Goal: Information Seeking & Learning: Learn about a topic

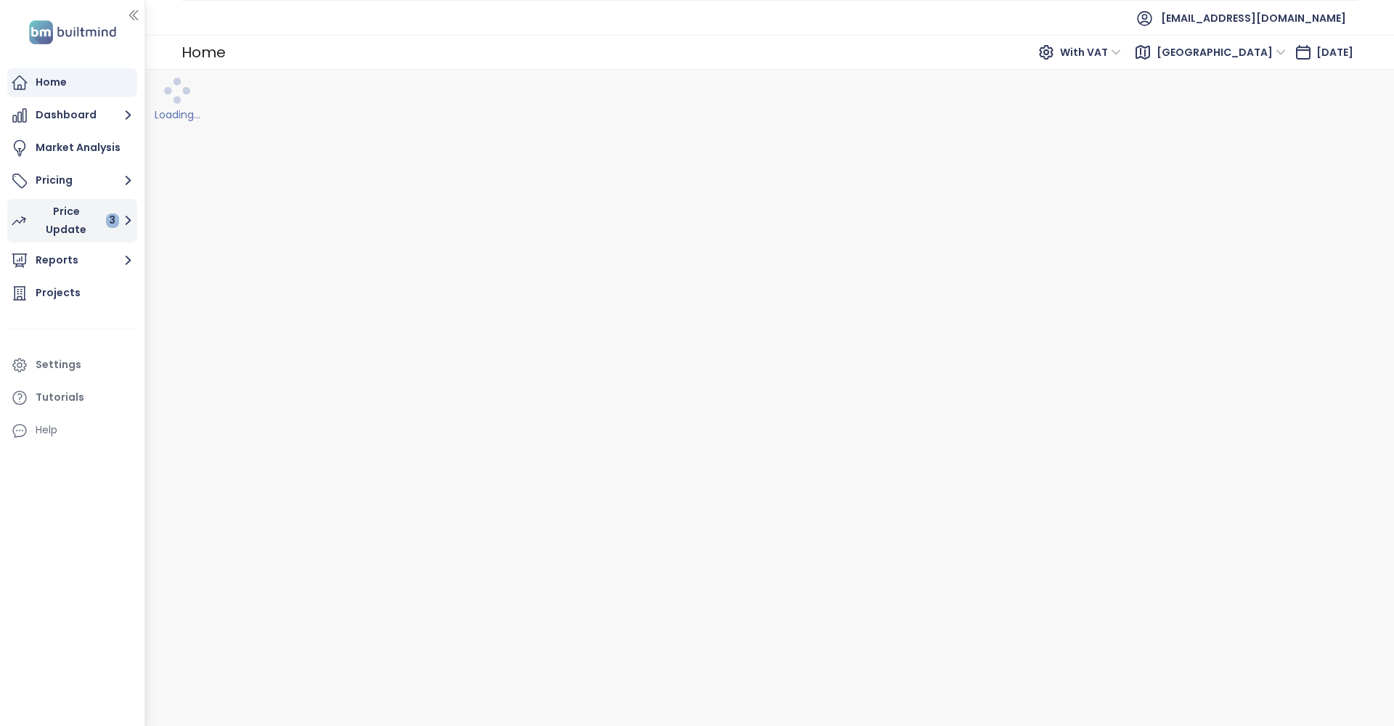
click at [62, 222] on div "Price Update 3" at bounding box center [76, 221] width 85 height 36
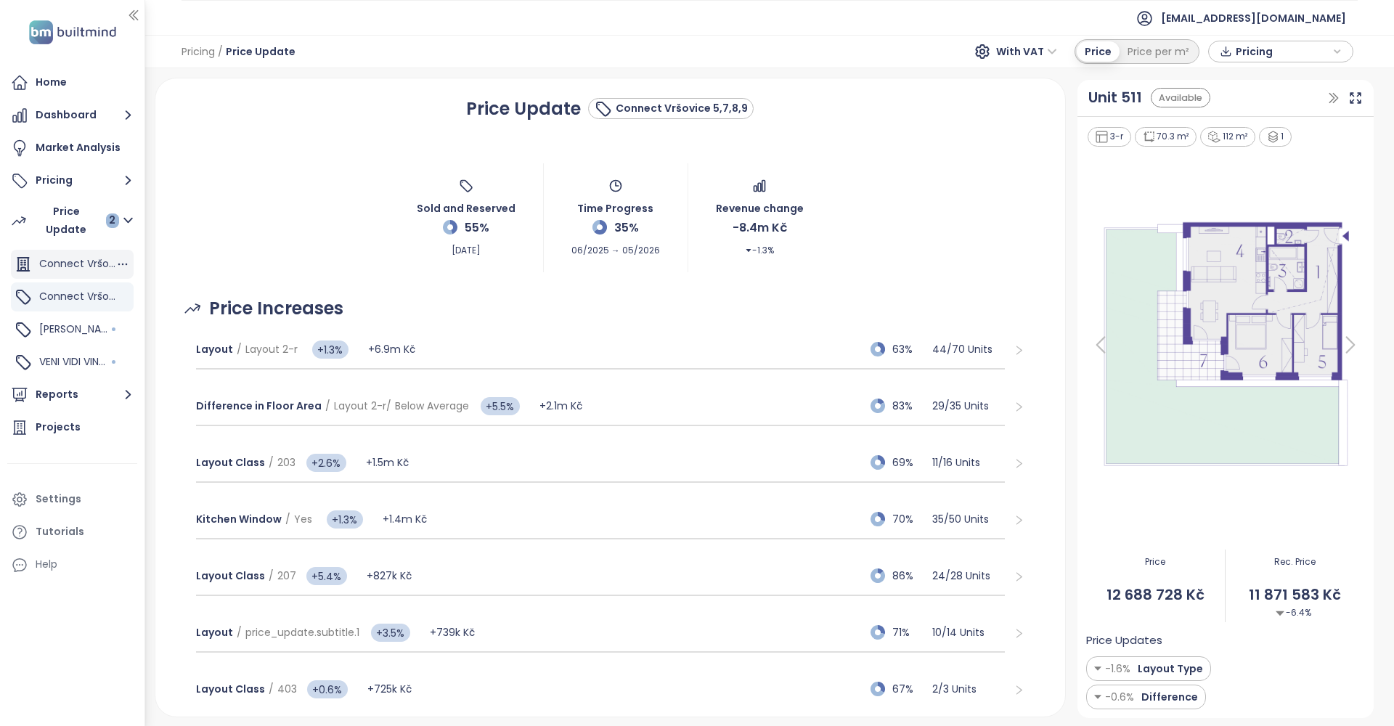
click at [75, 262] on span "Connect Vršovice 1,2,3,4,6" at bounding box center [104, 263] width 131 height 15
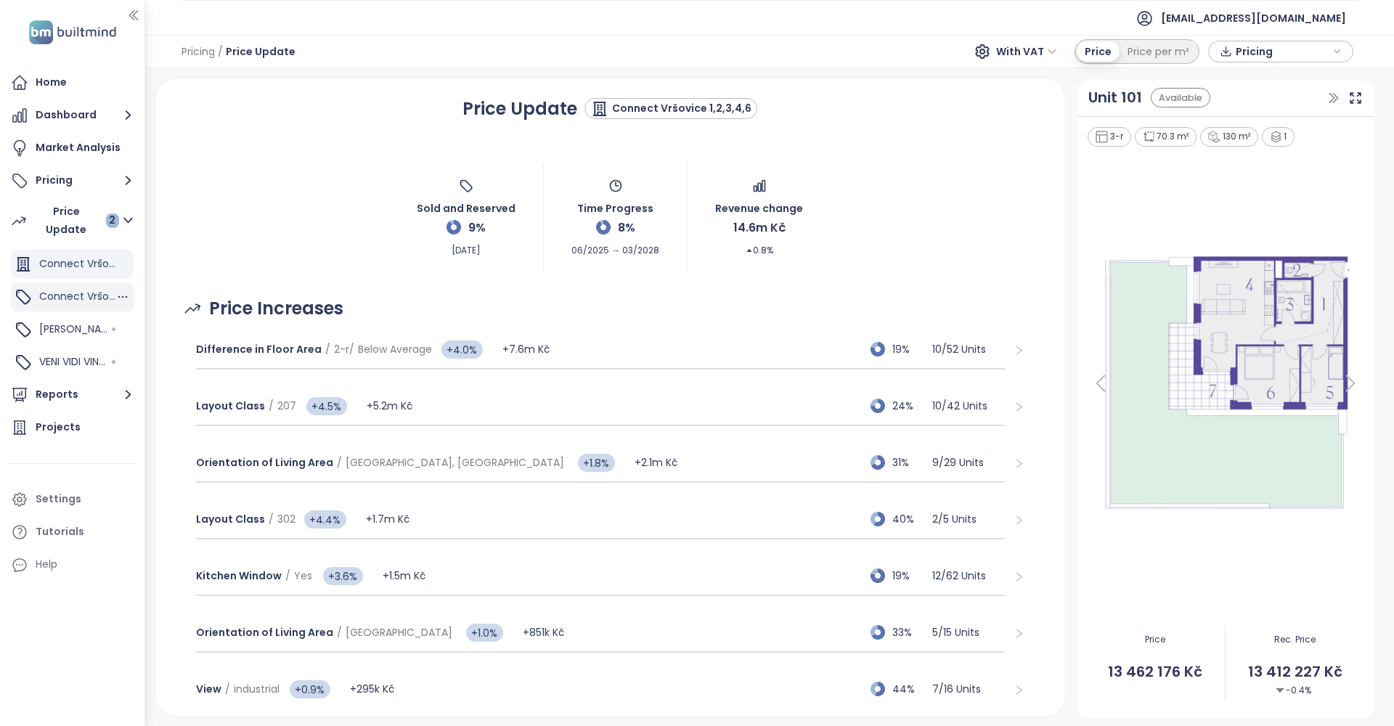
click at [81, 300] on span "Connect Vršovice 5,7,8,9" at bounding box center [102, 296] width 126 height 15
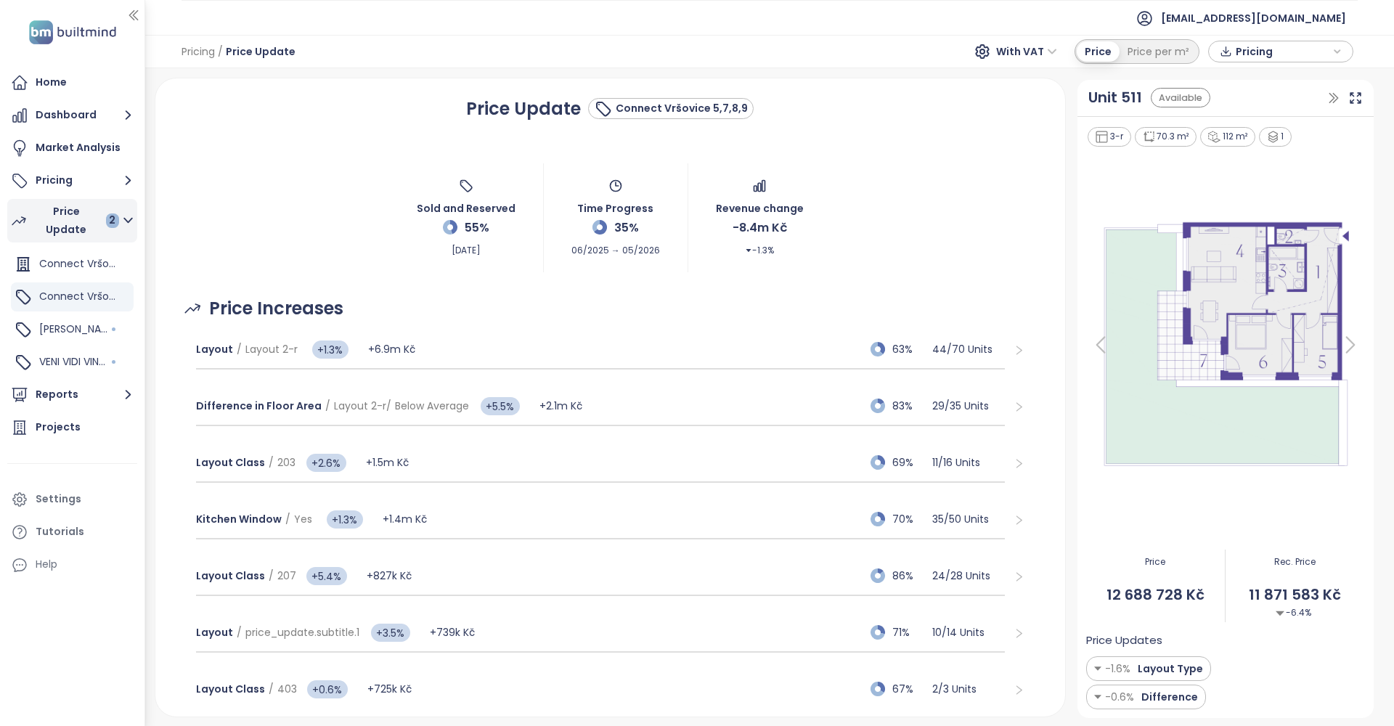
click at [65, 218] on div "Price Update 2" at bounding box center [76, 221] width 85 height 36
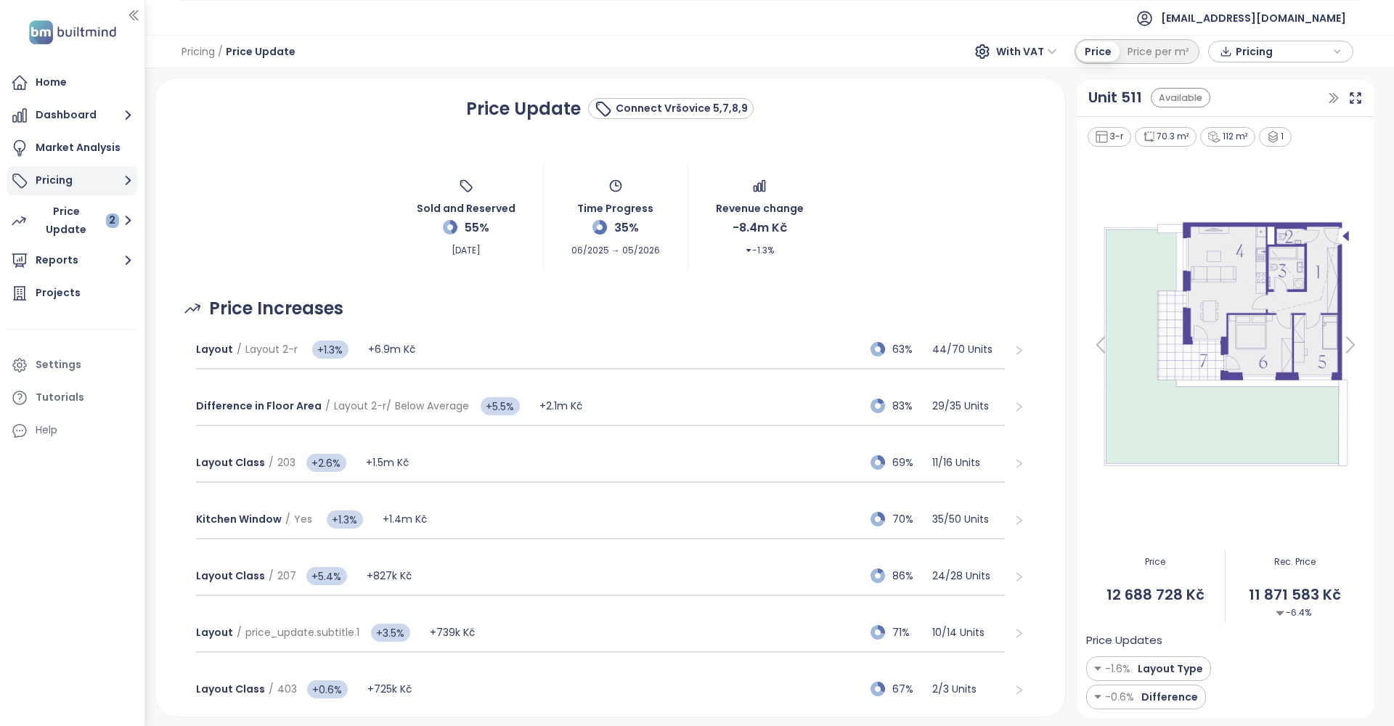
click at [75, 179] on button "Pricing" at bounding box center [72, 180] width 130 height 29
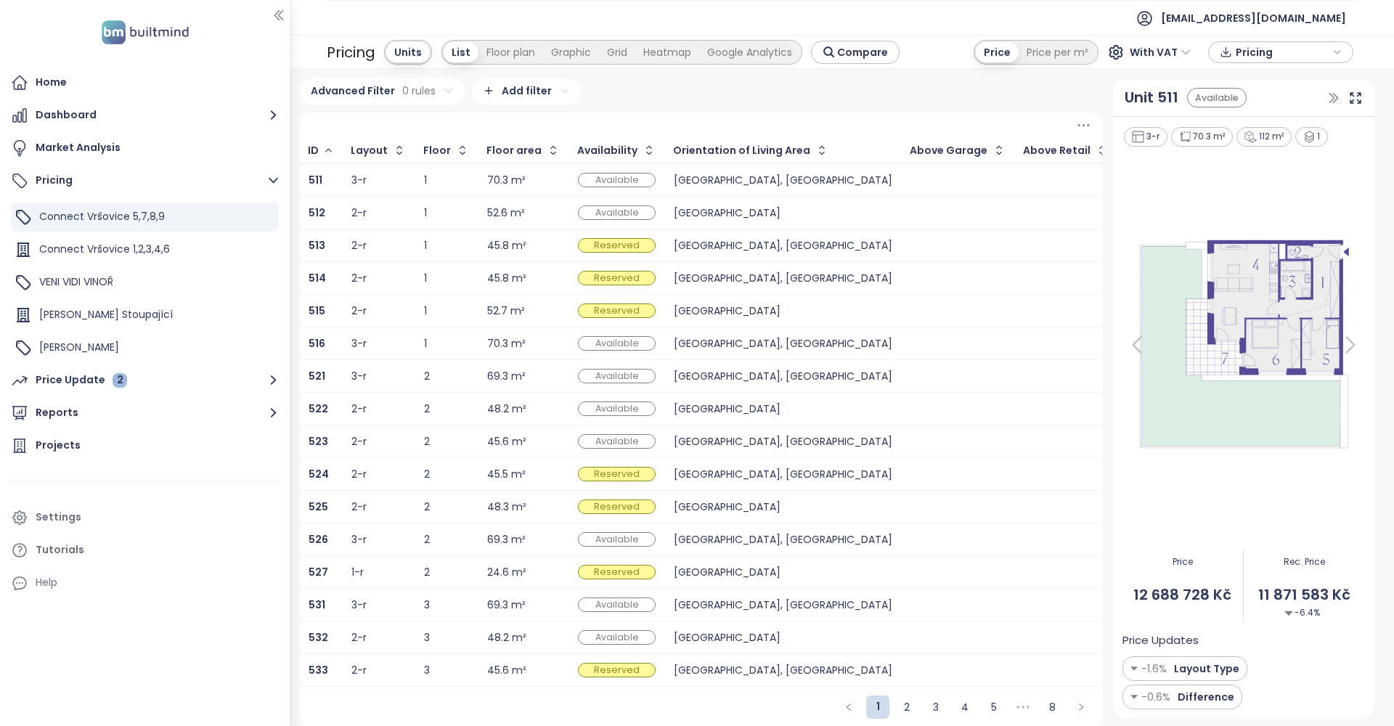
drag, startPoint x: 145, startPoint y: 28, endPoint x: 354, endPoint y: 38, distance: 208.7
click at [354, 38] on section "Home Dashboard Market Analysis Pricing Connect Vršovice 5,7,8,9 Connect Vršovic…" at bounding box center [697, 363] width 1394 height 726
click at [174, 251] on div "Connect Vršovice 1,2,3,4,6" at bounding box center [145, 249] width 268 height 29
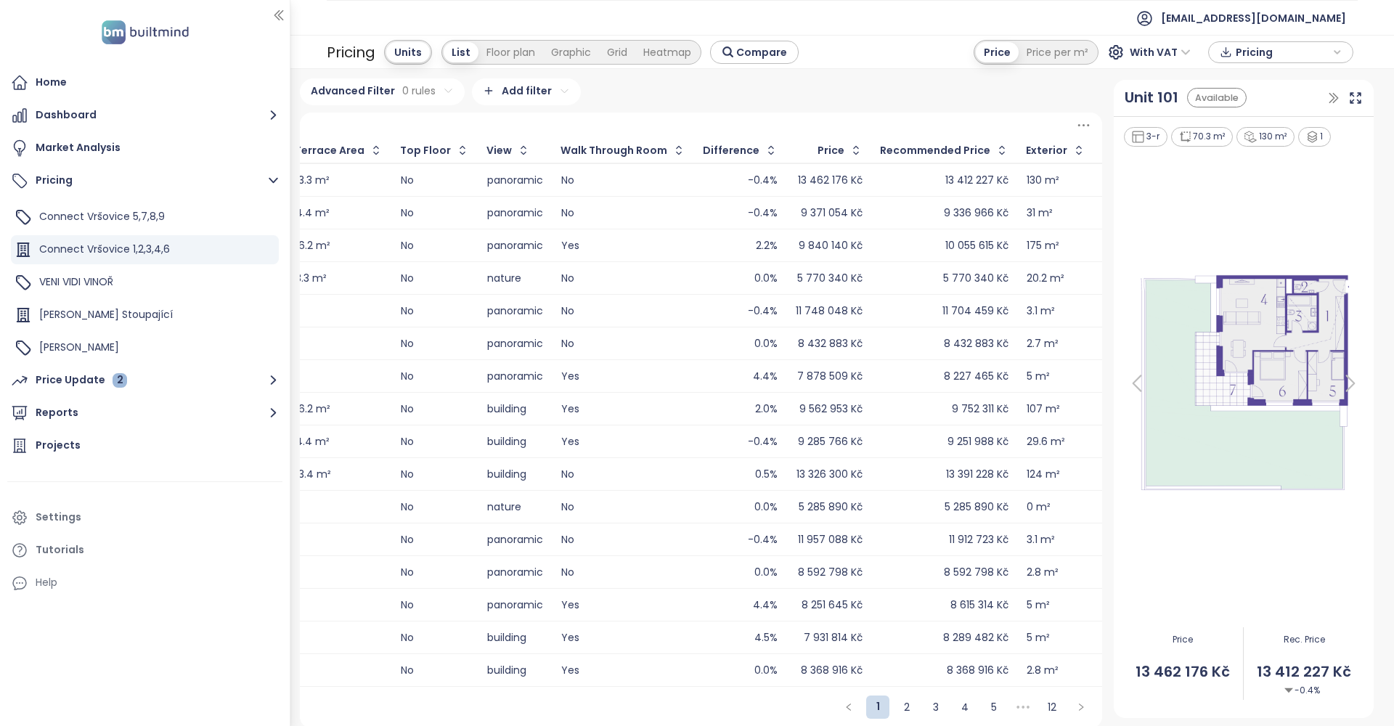
click at [944, 372] on div "8 227 465 Kč" at bounding box center [976, 376] width 65 height 9
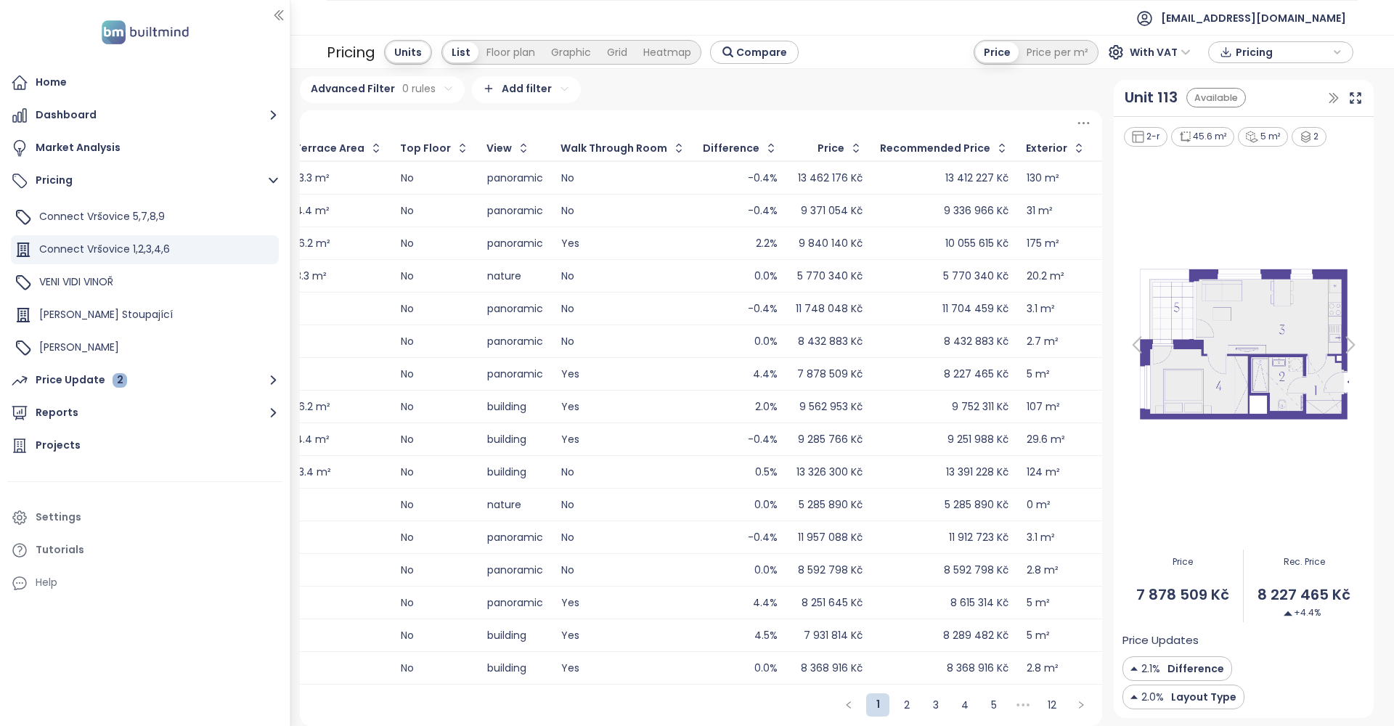
scroll to position [3, 0]
click at [1352, 345] on icon at bounding box center [1350, 344] width 29 height 29
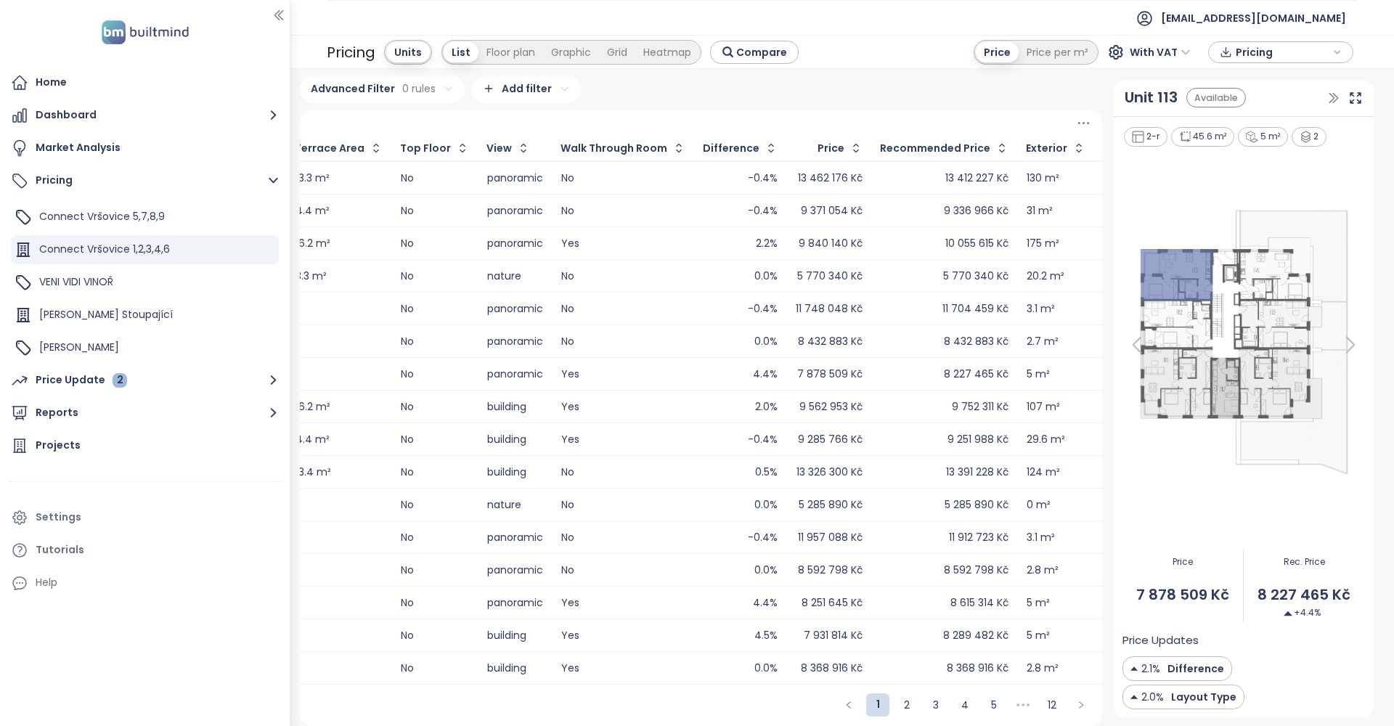
scroll to position [0, 0]
click at [704, 597] on div "4.4%" at bounding box center [741, 602] width 74 height 17
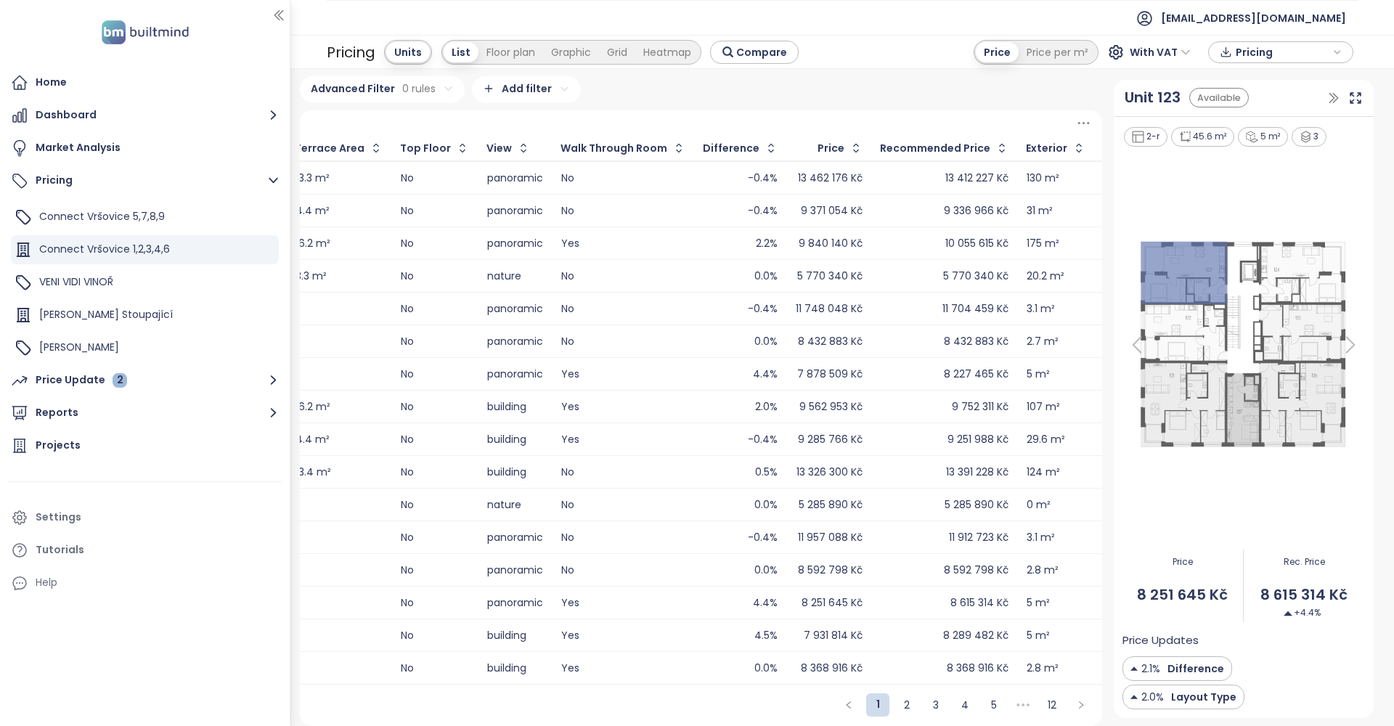
click at [1137, 345] on icon at bounding box center [1137, 344] width 29 height 29
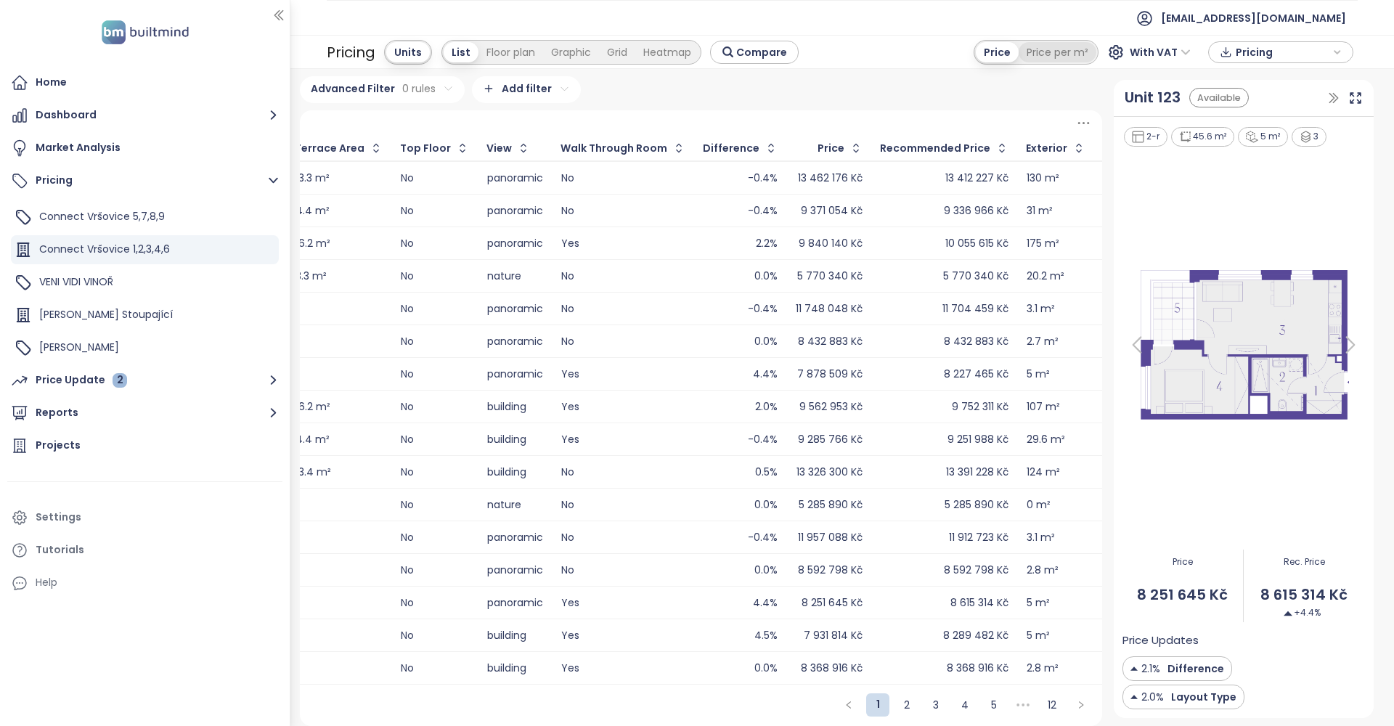
click at [1062, 53] on div "Price per m²" at bounding box center [1058, 52] width 78 height 20
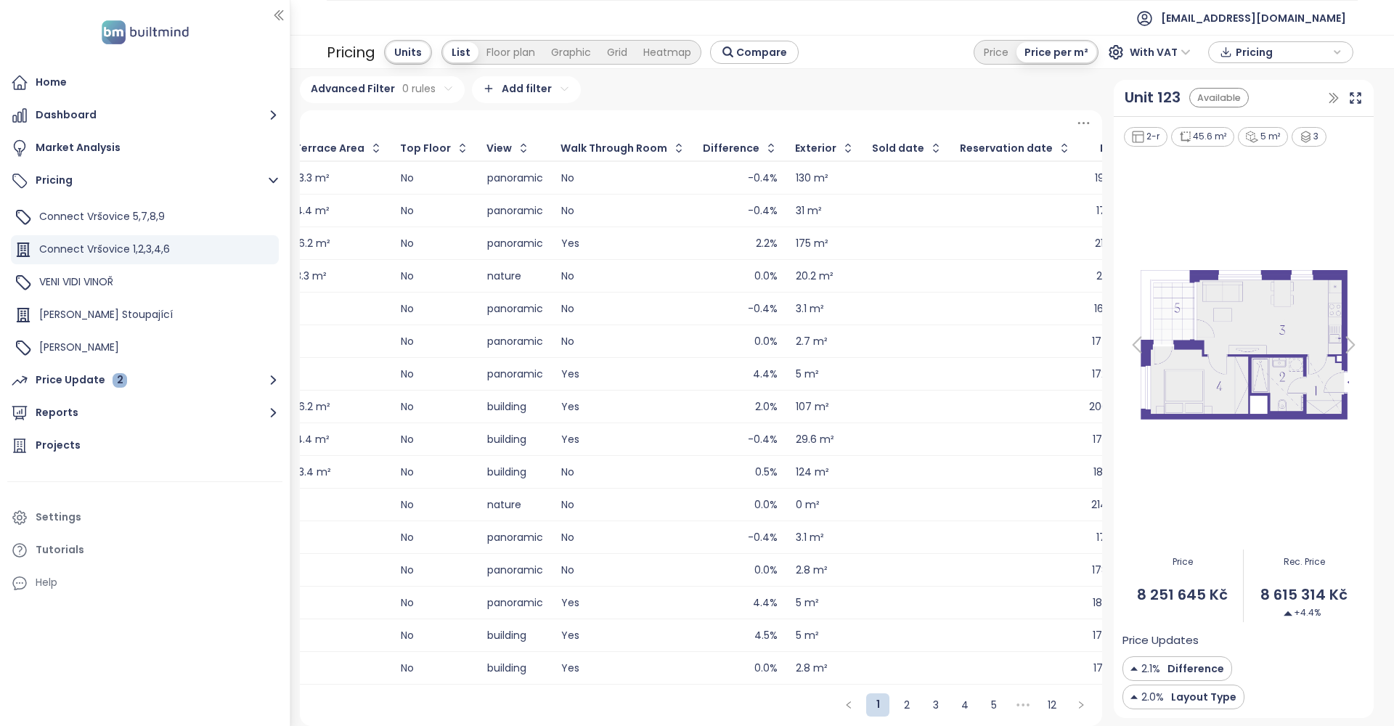
click at [1160, 52] on span "With VAT" at bounding box center [1160, 52] width 61 height 22
click at [1178, 84] on div "With VAT" at bounding box center [1169, 81] width 63 height 16
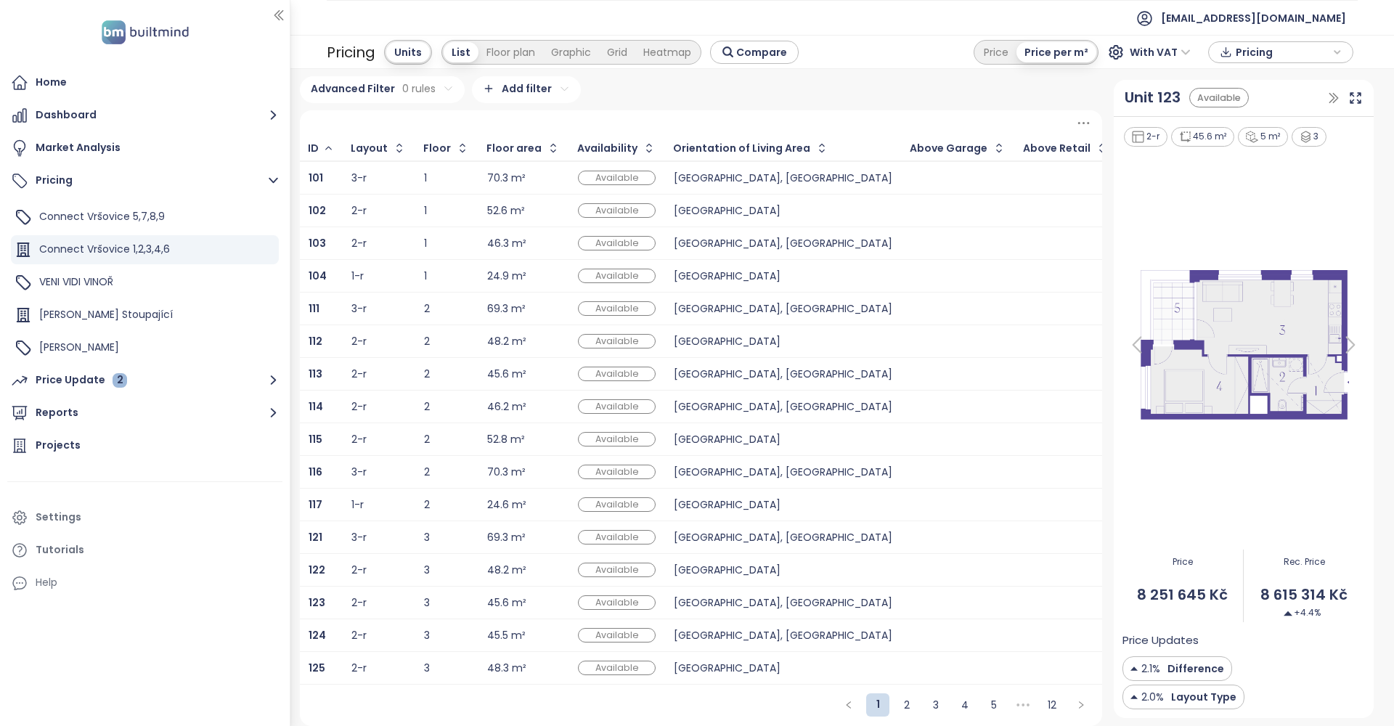
click at [634, 267] on div "Available" at bounding box center [617, 275] width 78 height 17
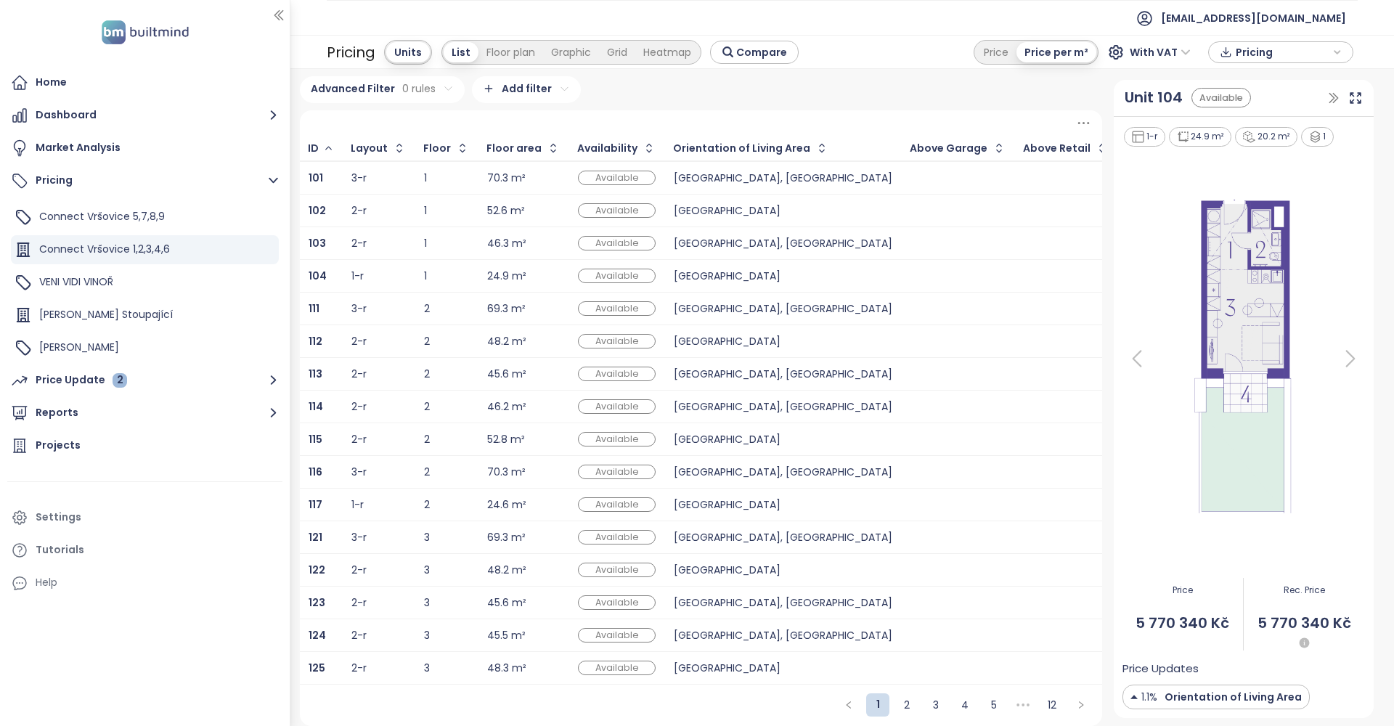
click at [758, 212] on div "[GEOGRAPHIC_DATA]" at bounding box center [783, 210] width 219 height 9
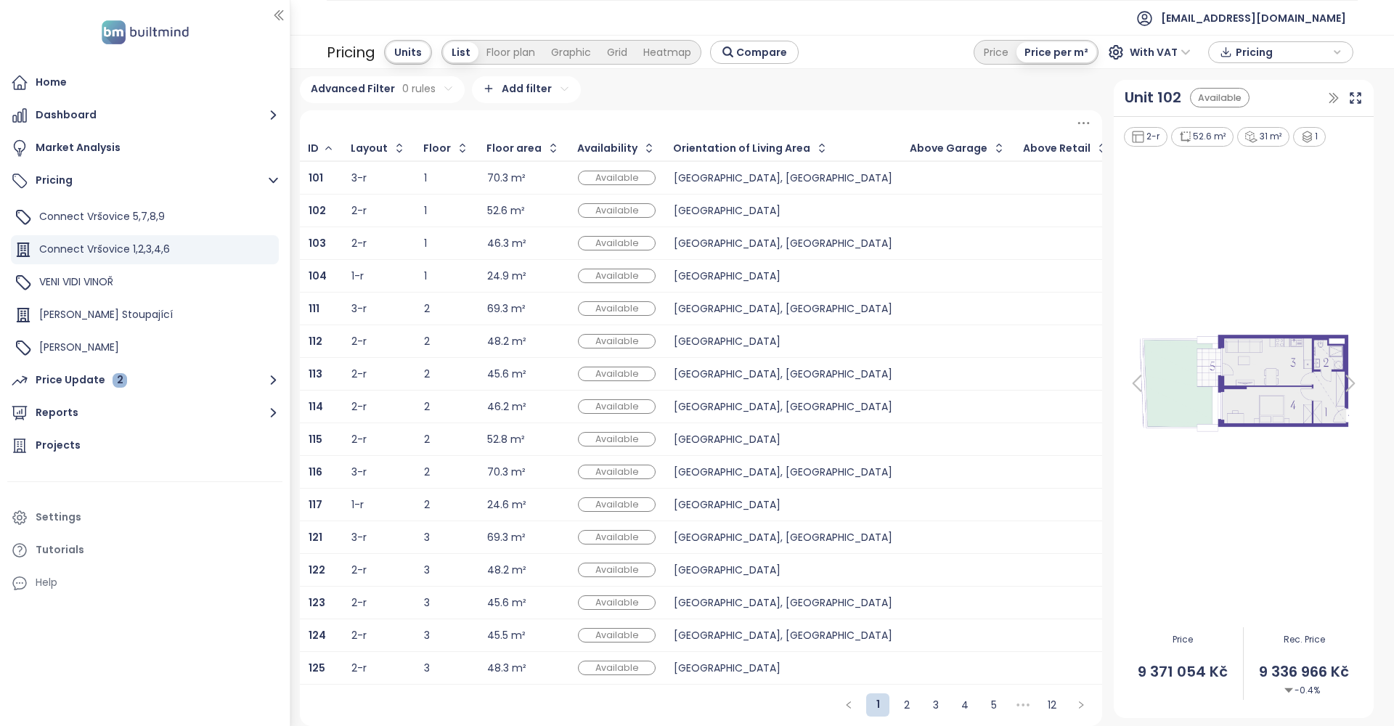
click at [763, 248] on div "[GEOGRAPHIC_DATA], [GEOGRAPHIC_DATA]" at bounding box center [783, 243] width 219 height 9
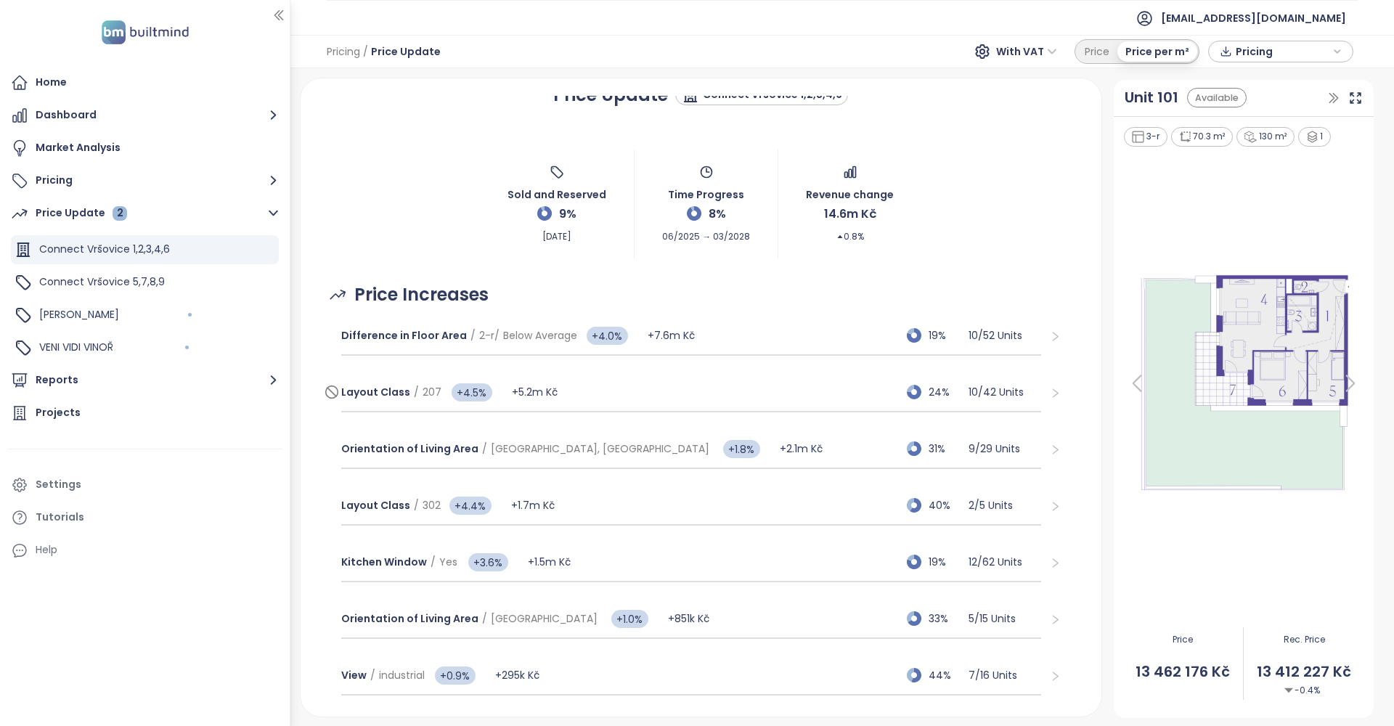
scroll to position [15, 0]
click at [135, 277] on span "Connect Vršovice 5,7,8,9" at bounding box center [102, 282] width 126 height 15
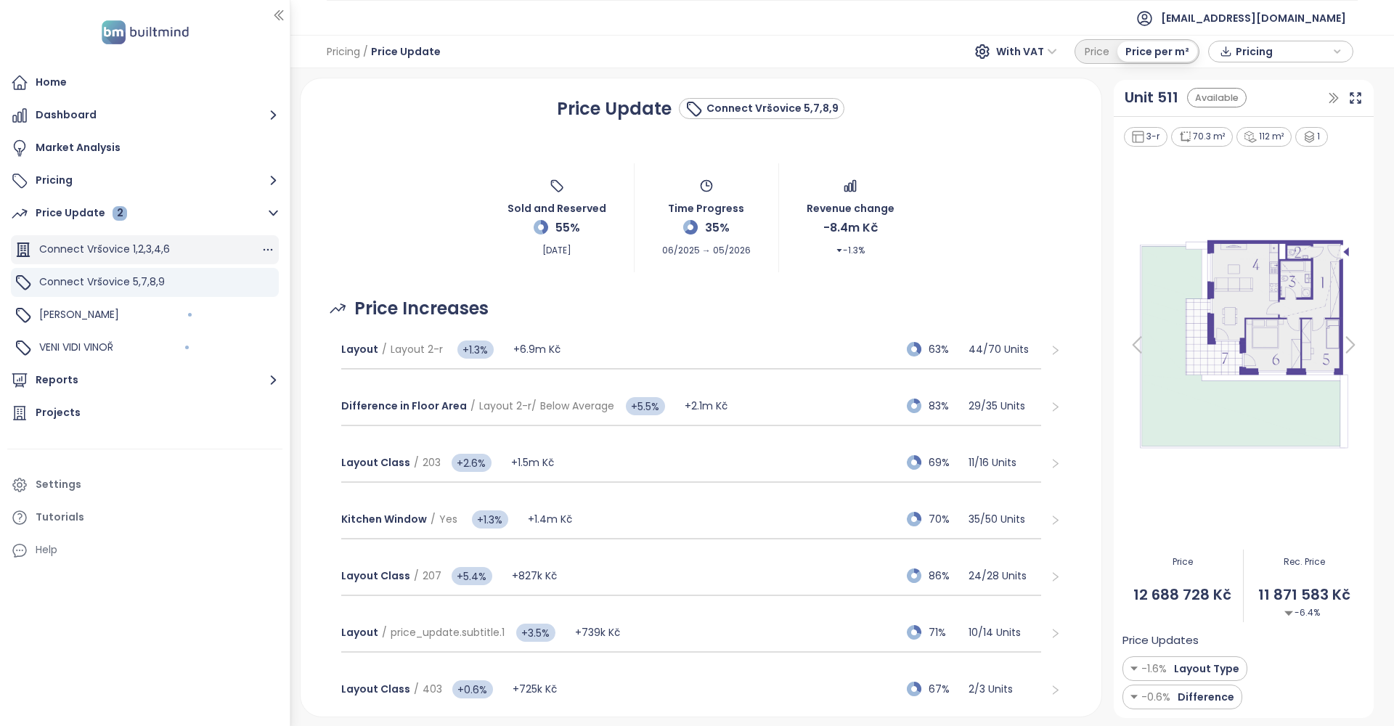
click at [217, 248] on div "Connect Vršovice 1,2,3,4,6" at bounding box center [145, 249] width 268 height 29
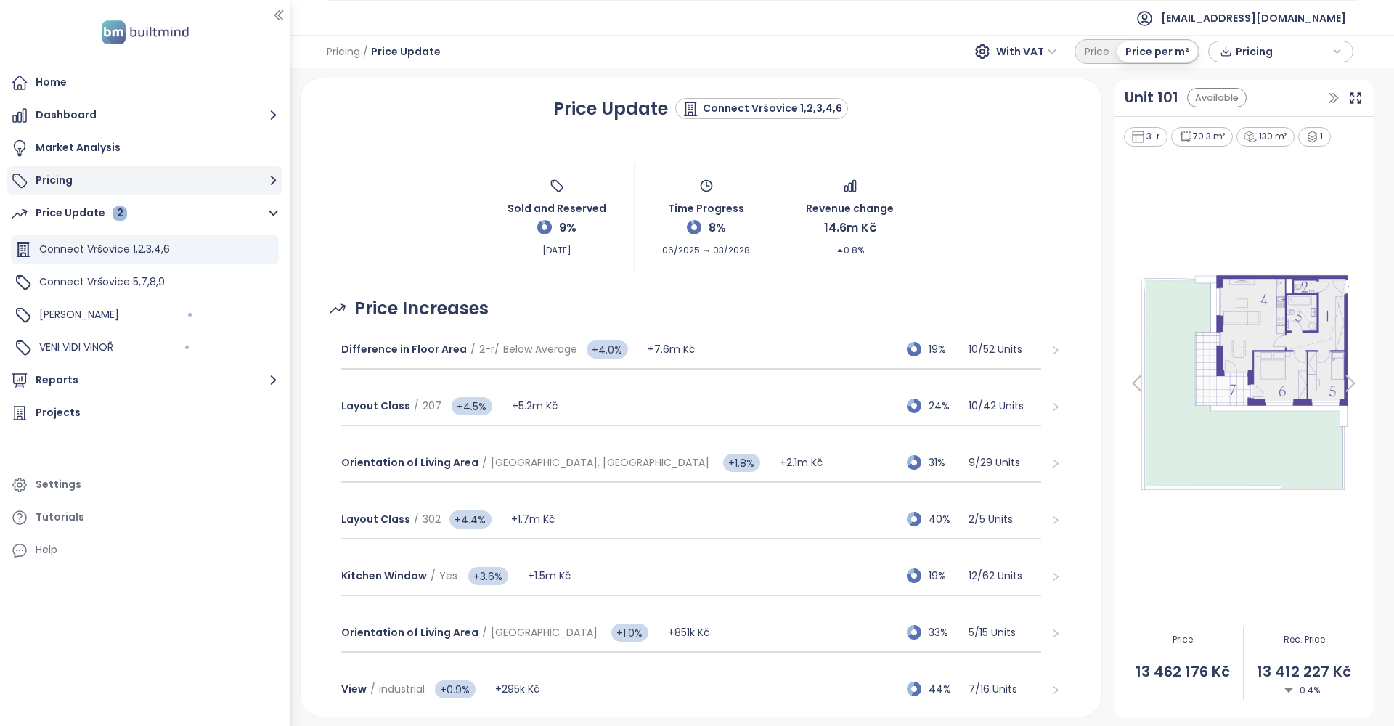
click at [189, 182] on button "Pricing" at bounding box center [144, 180] width 275 height 29
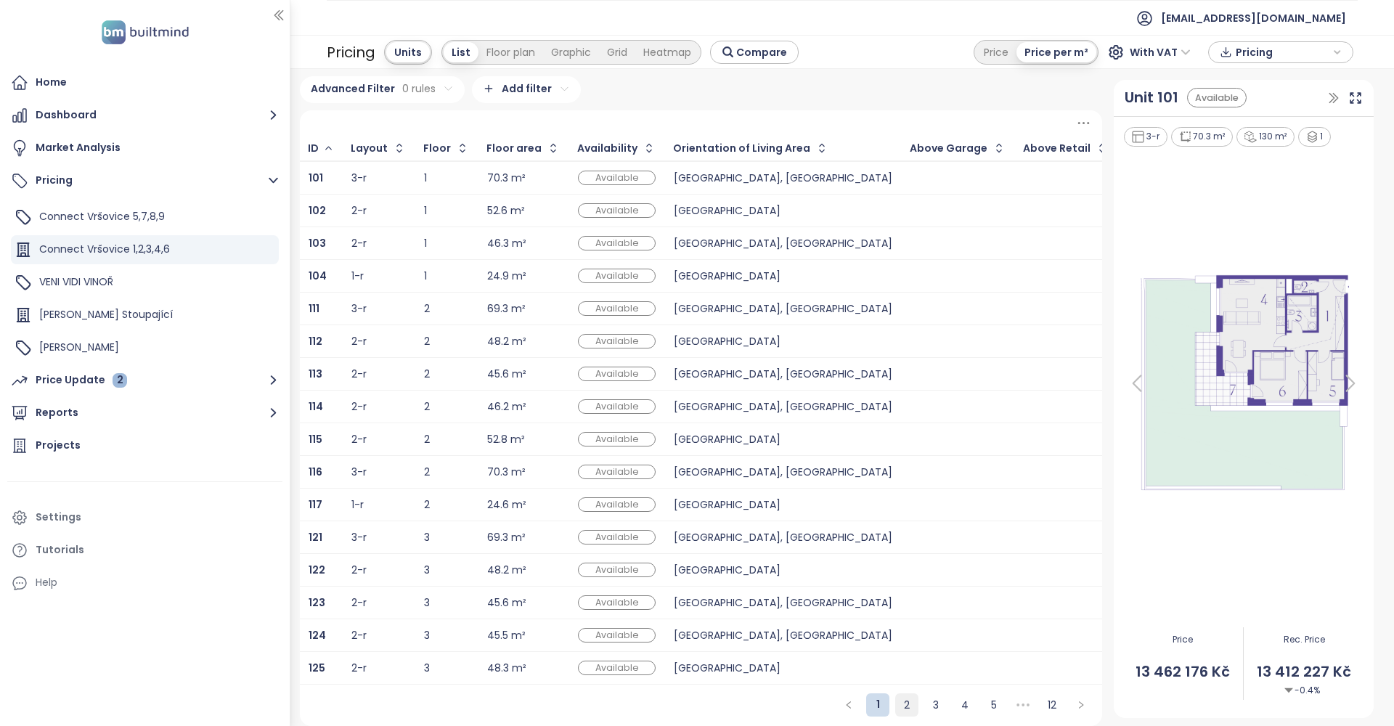
click at [909, 708] on link "2" at bounding box center [907, 705] width 22 height 22
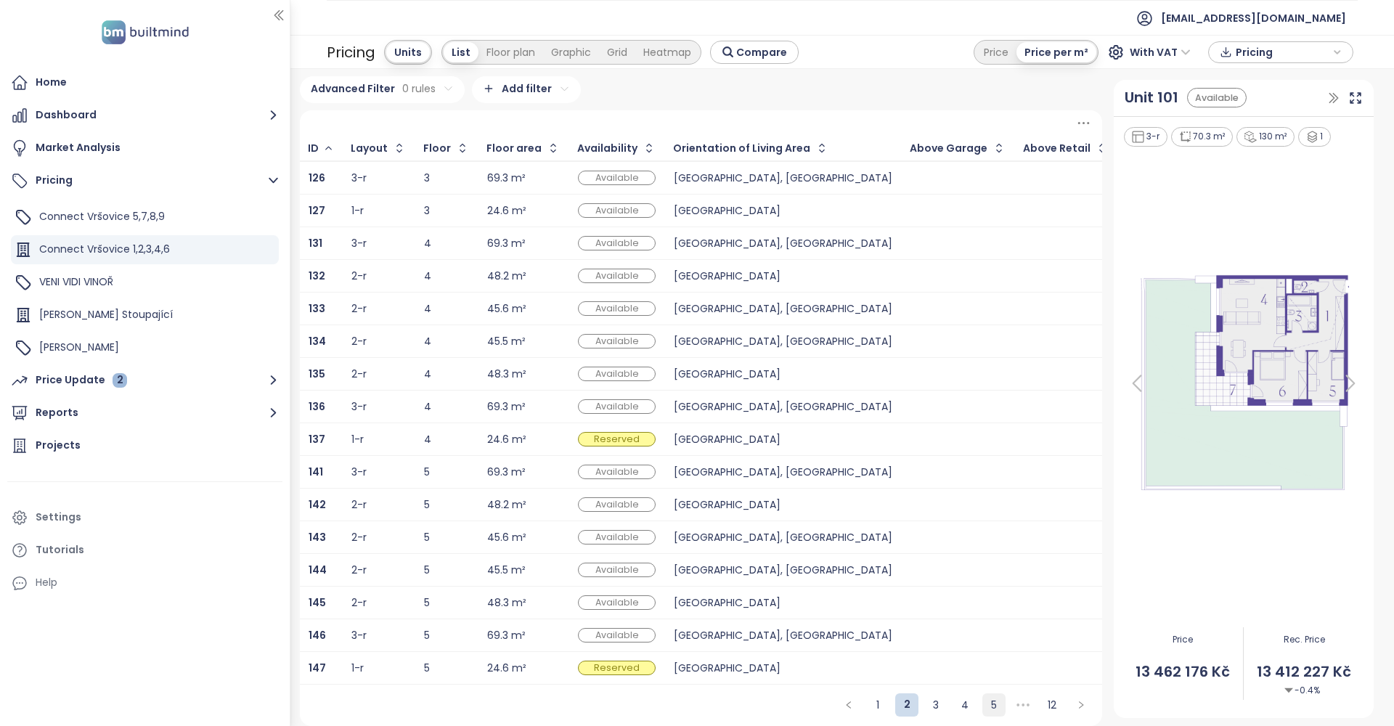
click at [986, 702] on link "5" at bounding box center [994, 705] width 22 height 22
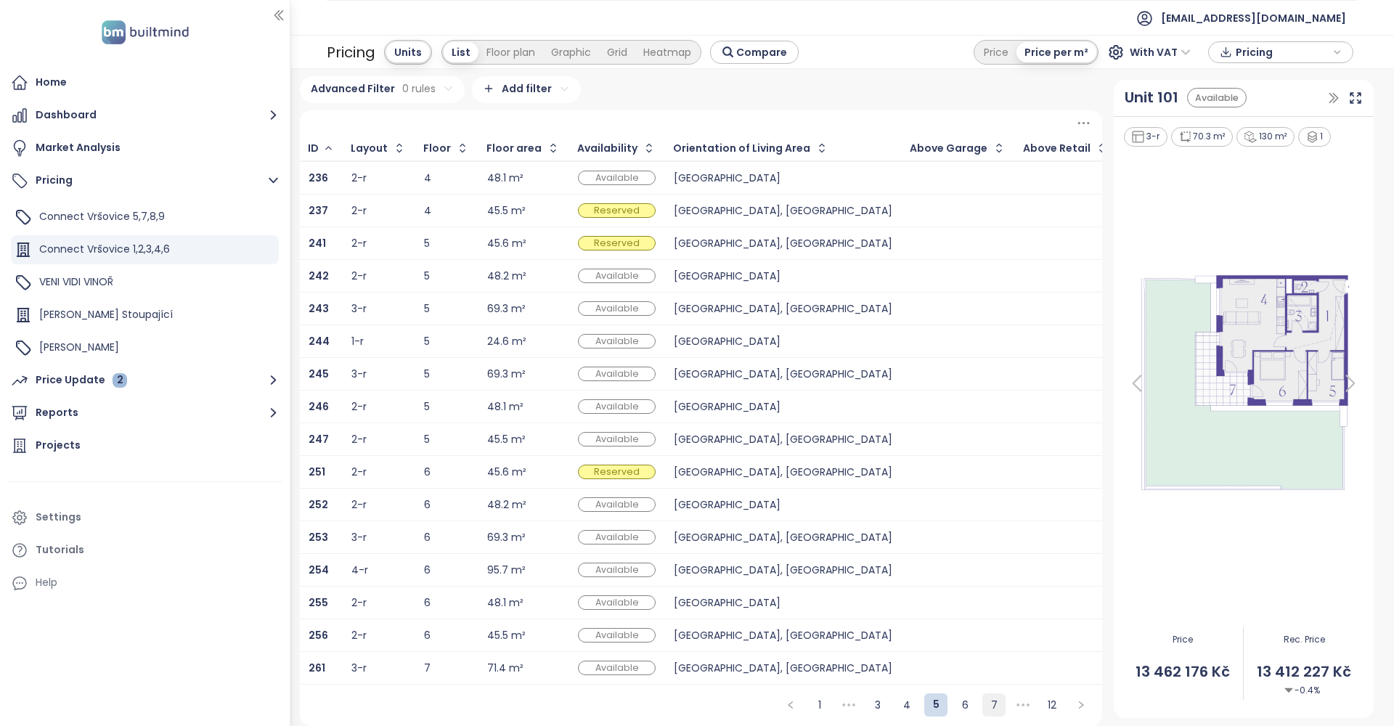
click at [1000, 706] on link "7" at bounding box center [994, 705] width 22 height 22
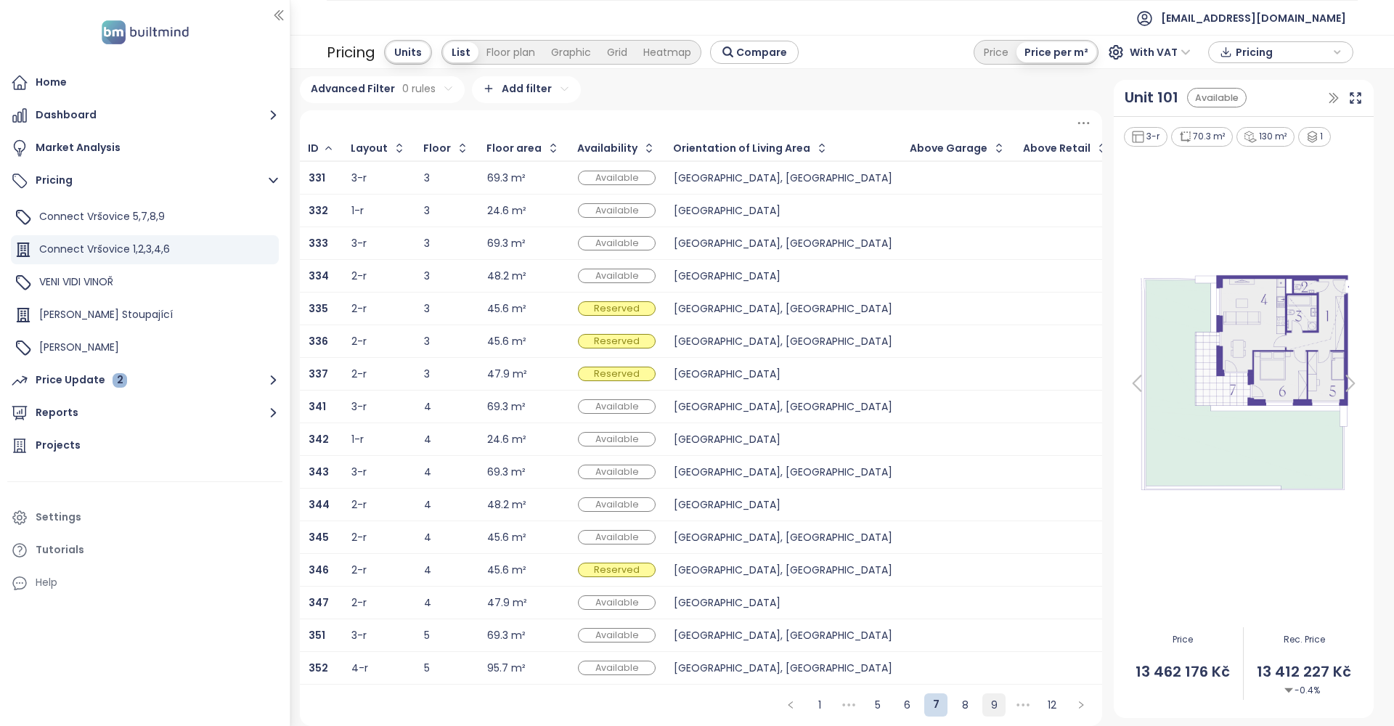
click at [1000, 703] on link "9" at bounding box center [994, 705] width 22 height 22
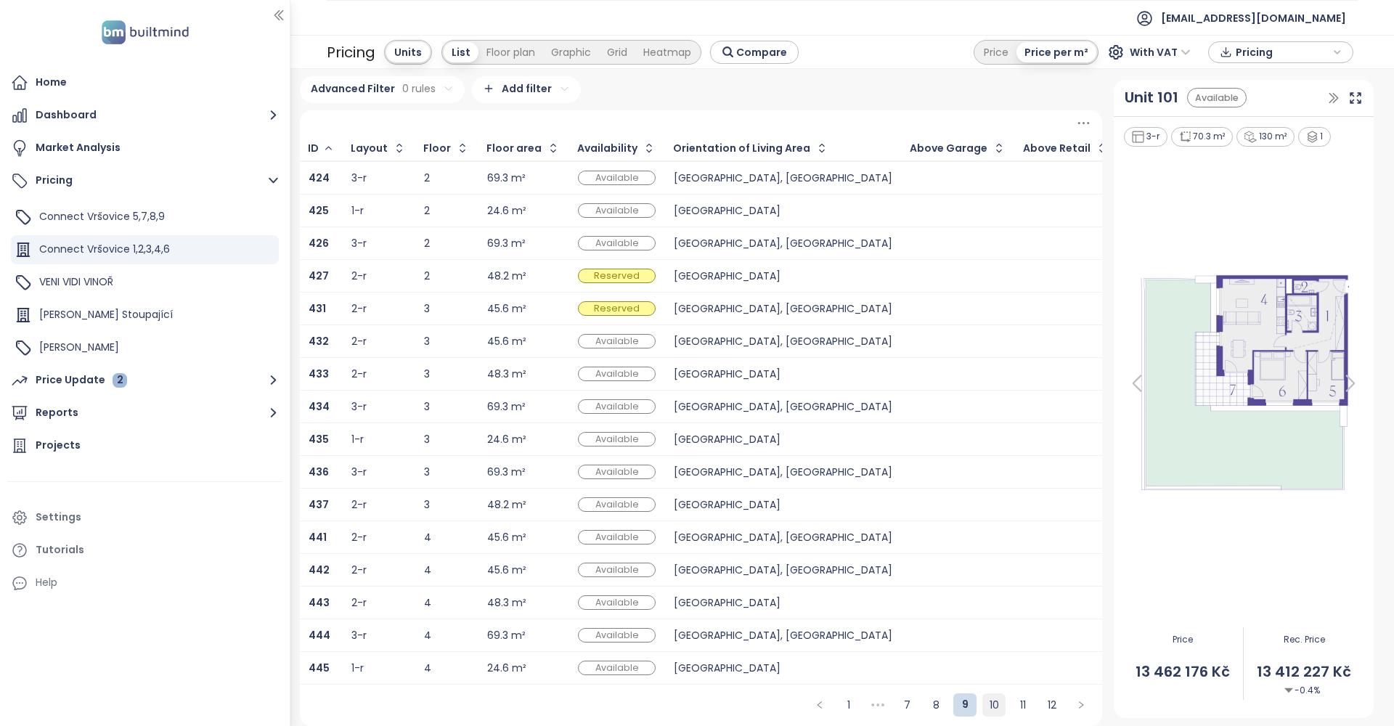
click at [995, 707] on link "10" at bounding box center [994, 705] width 22 height 22
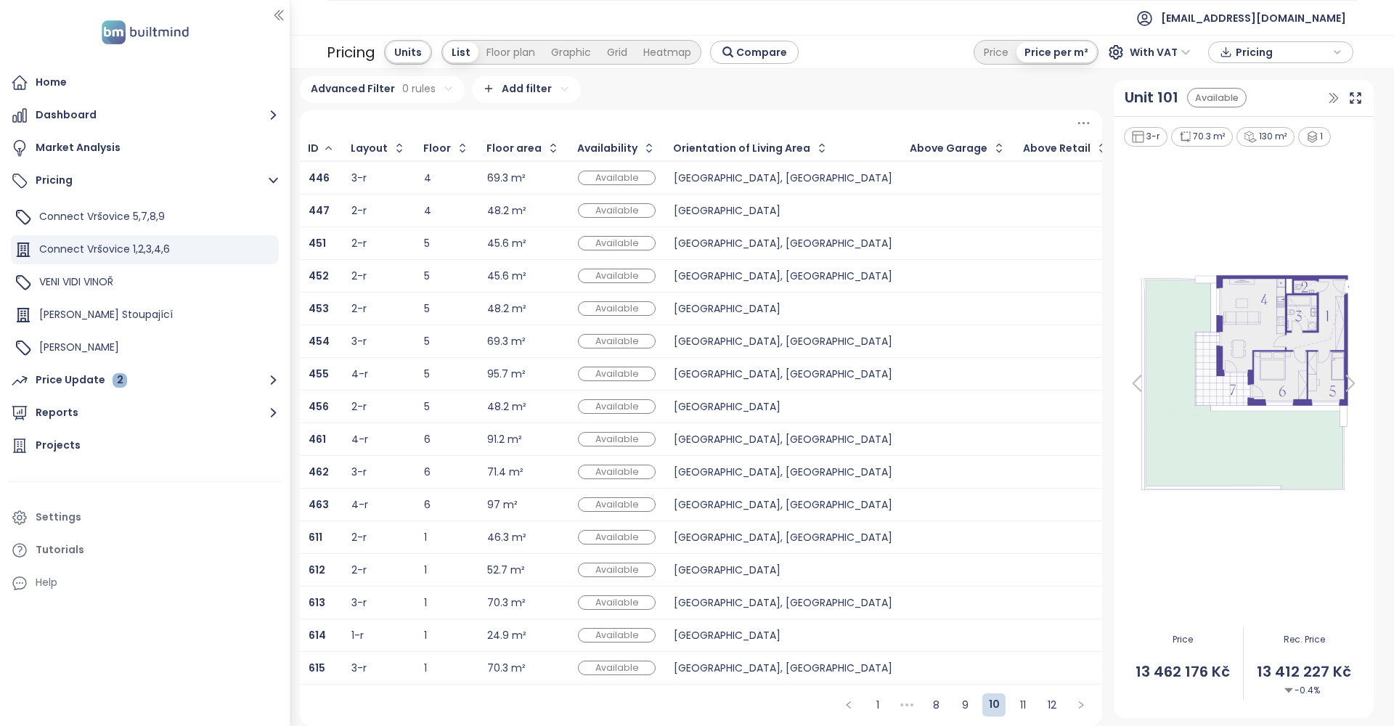
click at [405, 532] on td "2-r" at bounding box center [379, 537] width 73 height 33
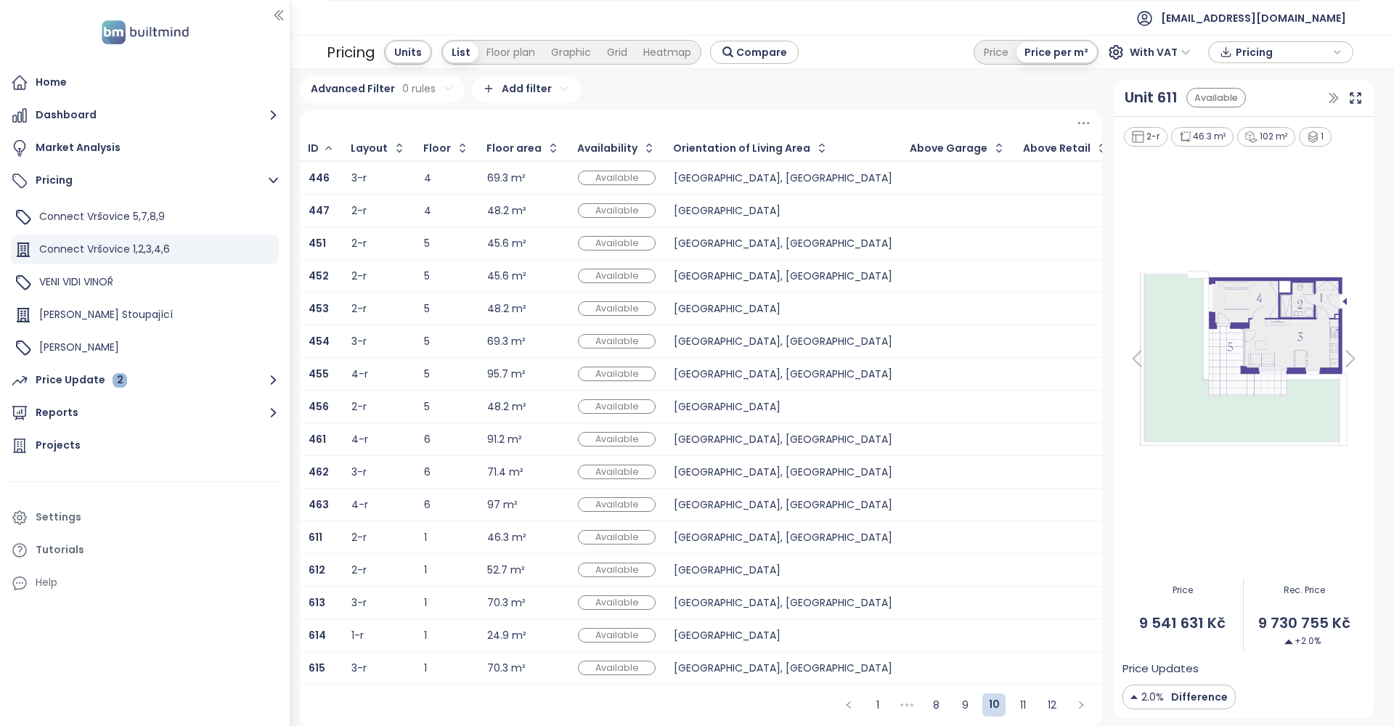
click at [330, 564] on div "612" at bounding box center [321, 569] width 25 height 17
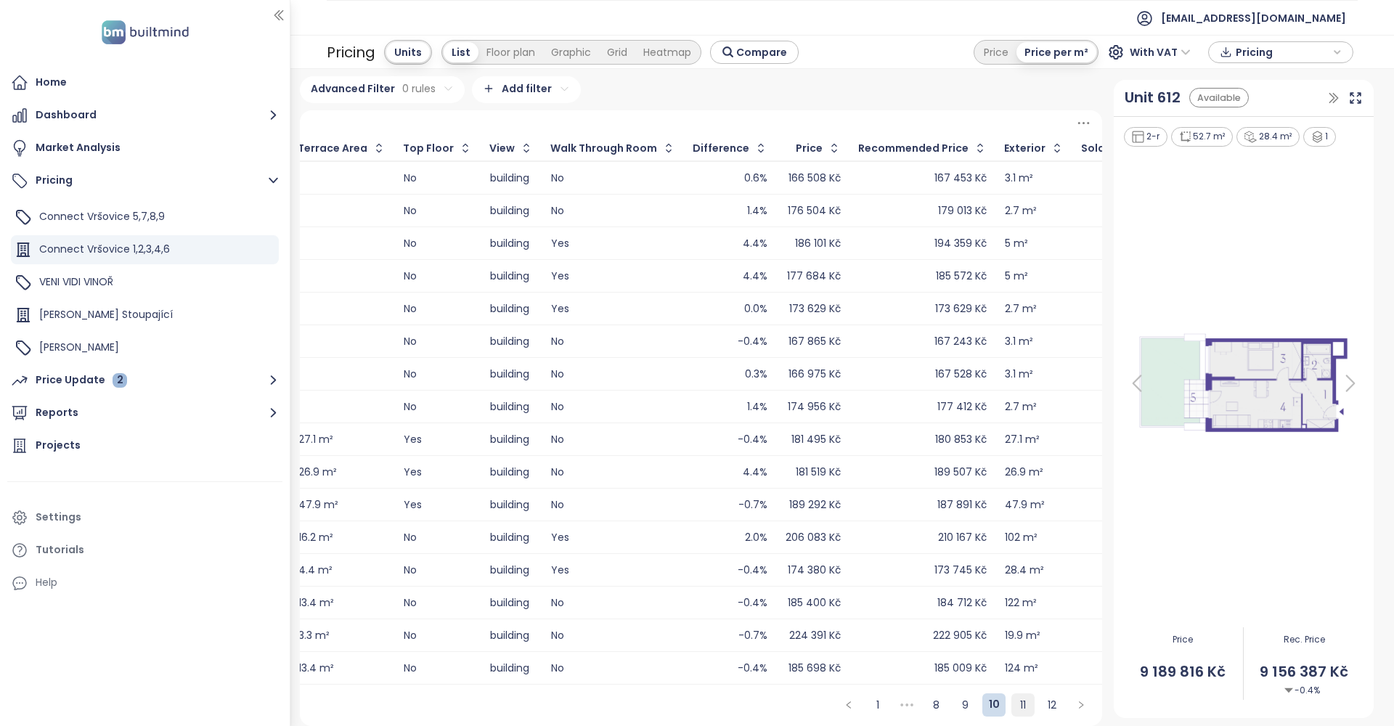
click at [1026, 706] on link "11" at bounding box center [1023, 705] width 22 height 22
click at [1049, 699] on link "12" at bounding box center [1052, 705] width 22 height 22
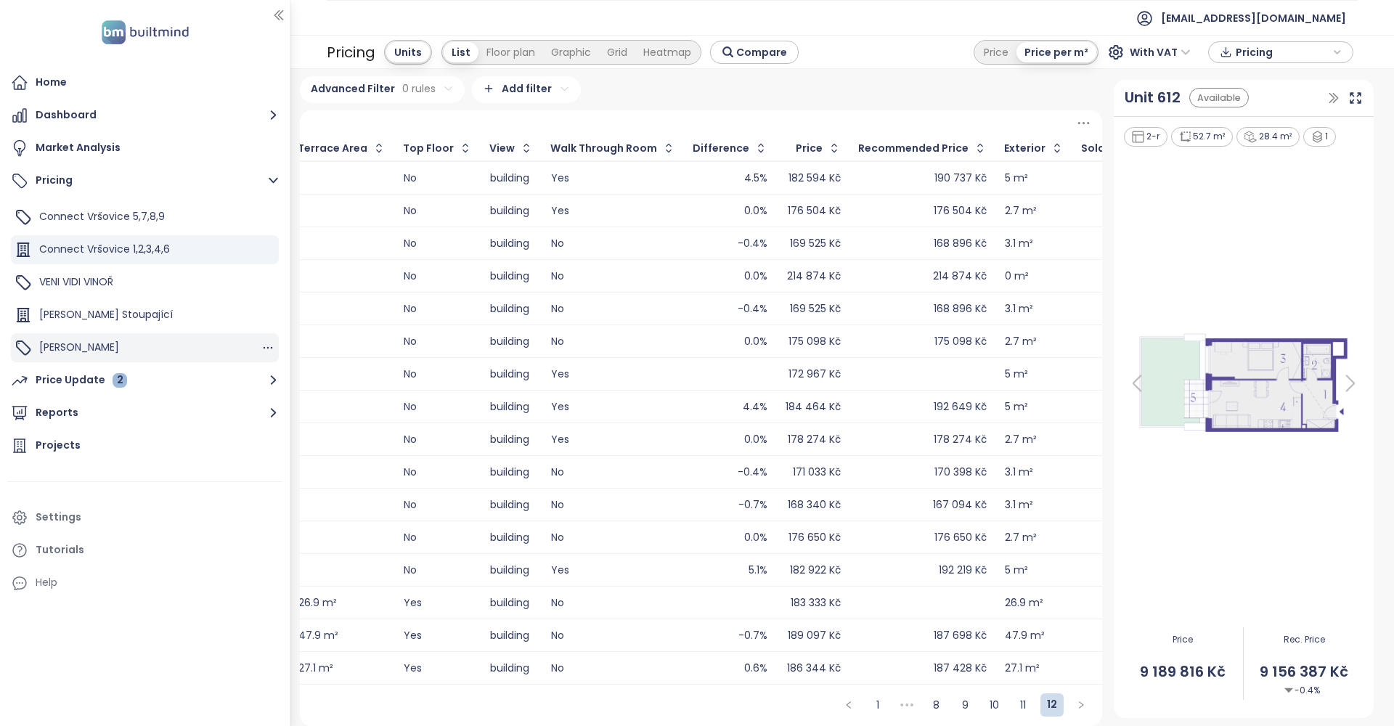
click at [61, 349] on span "[PERSON_NAME]" at bounding box center [79, 347] width 80 height 15
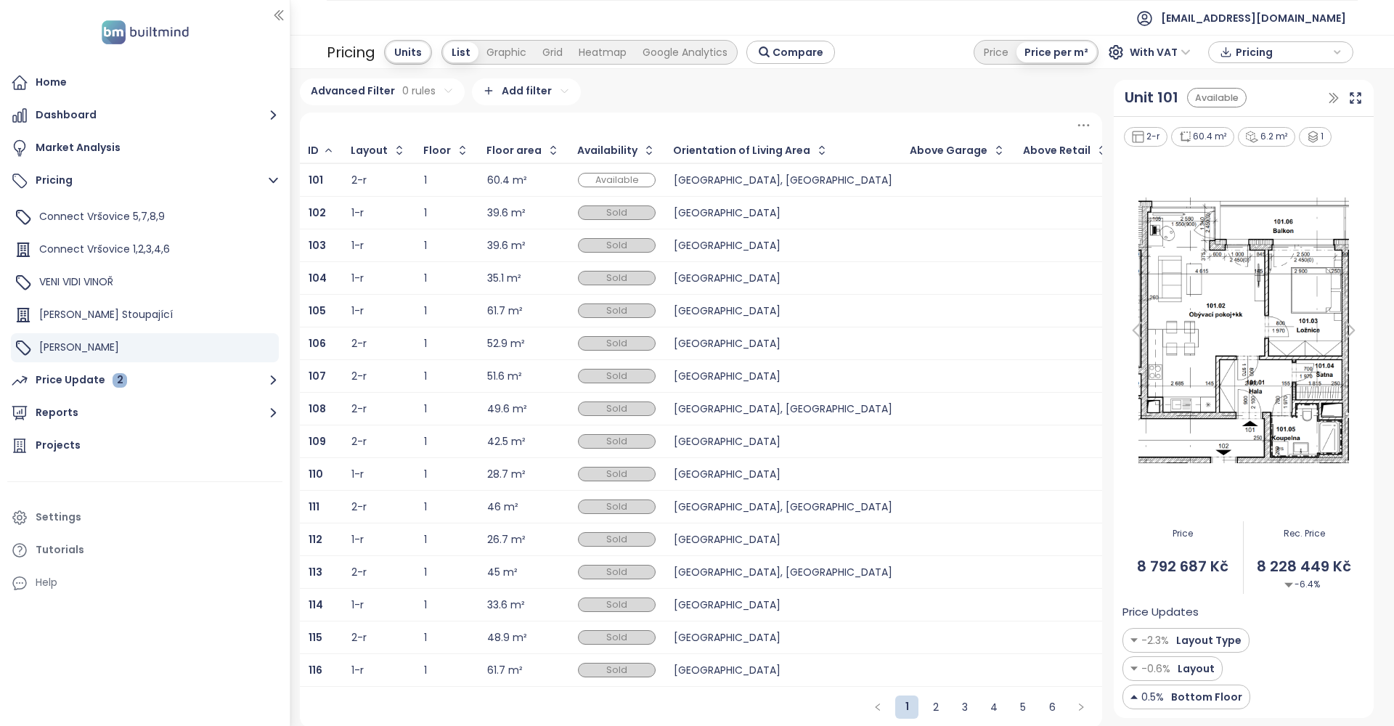
click at [1009, 706] on ul "1 2 3 4 5 6" at bounding box center [979, 707] width 227 height 23
click at [1027, 706] on link "5" at bounding box center [1023, 708] width 22 height 22
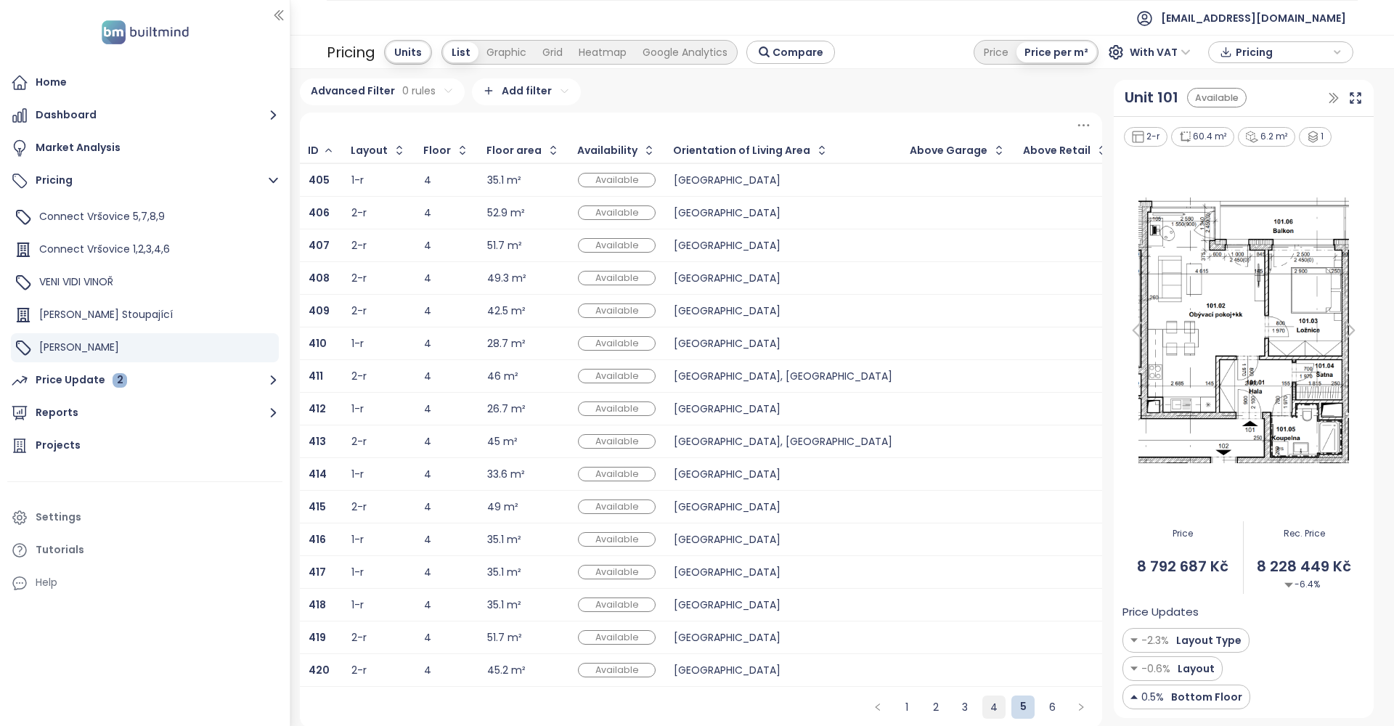
click at [999, 711] on link "4" at bounding box center [994, 708] width 22 height 22
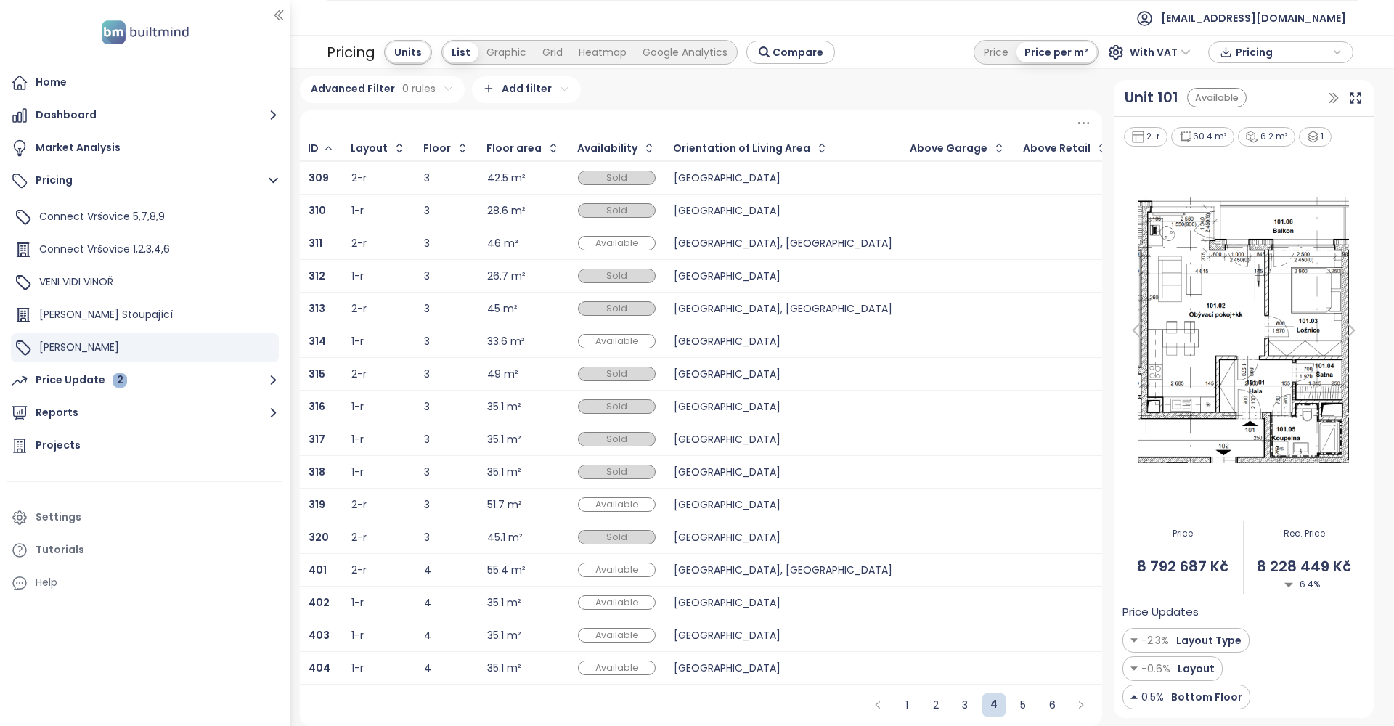
click at [379, 608] on div "1-r" at bounding box center [379, 602] width 54 height 17
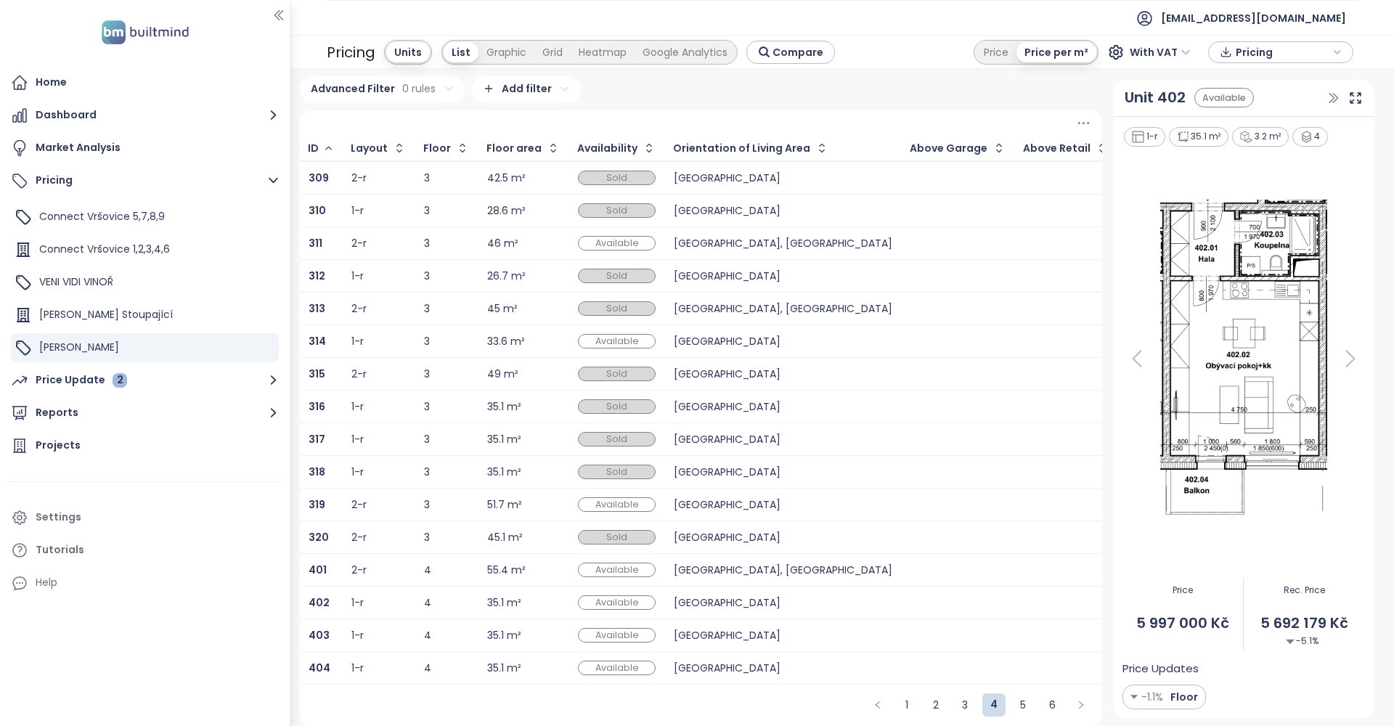
click at [1353, 358] on icon at bounding box center [1351, 359] width 8 height 15
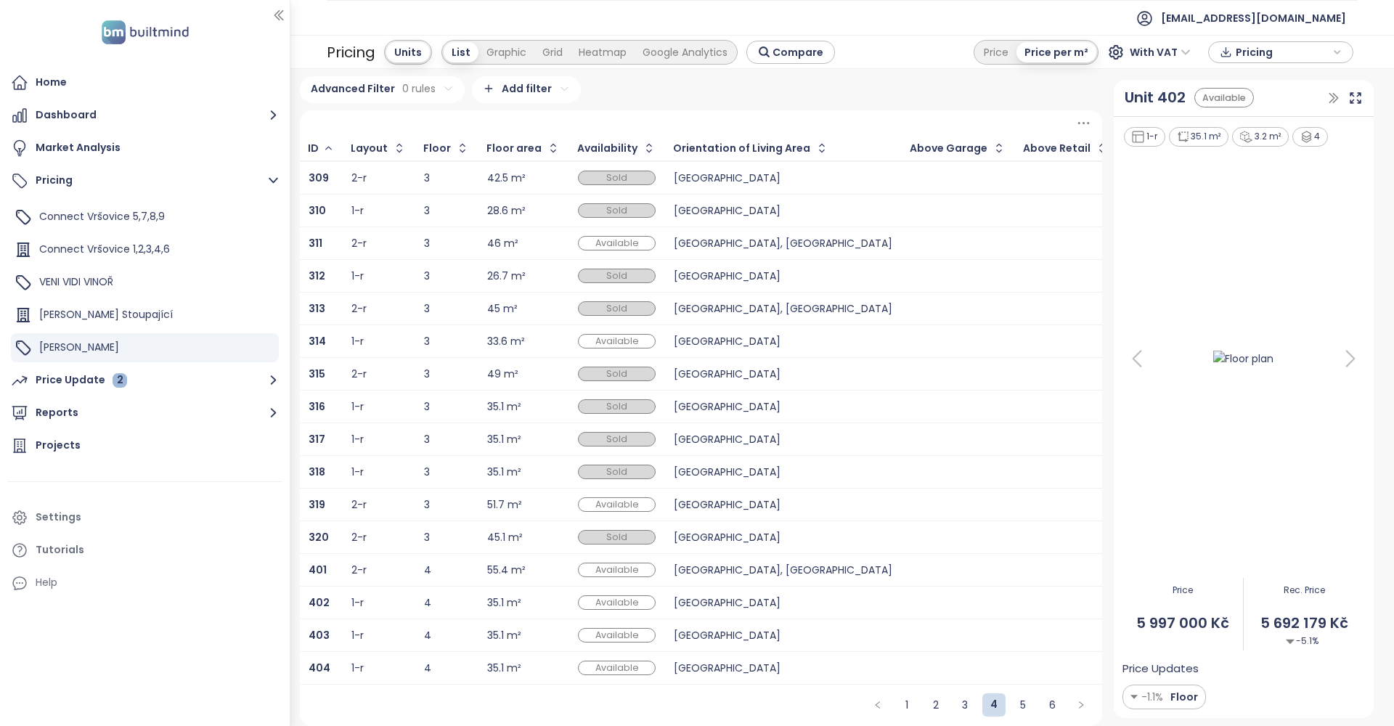
click at [1353, 358] on icon at bounding box center [1351, 359] width 8 height 15
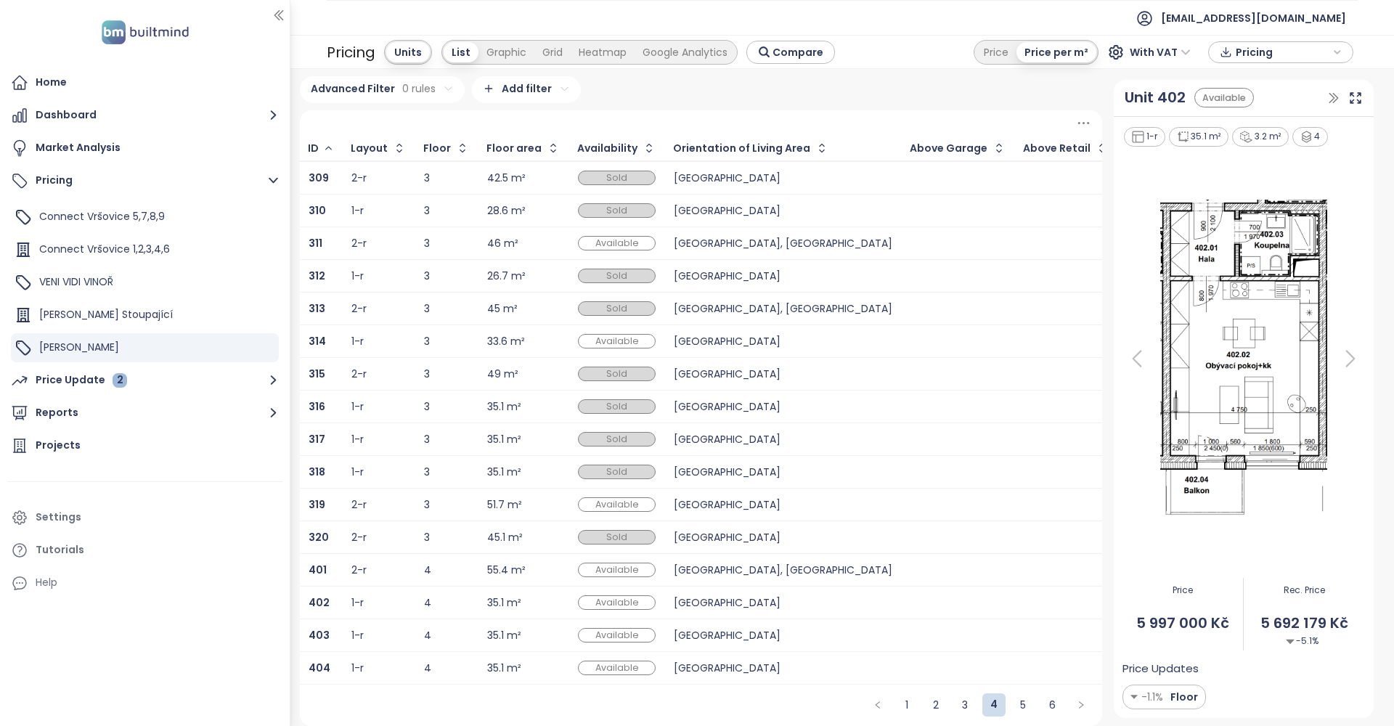
click at [1350, 358] on icon at bounding box center [1350, 358] width 29 height 29
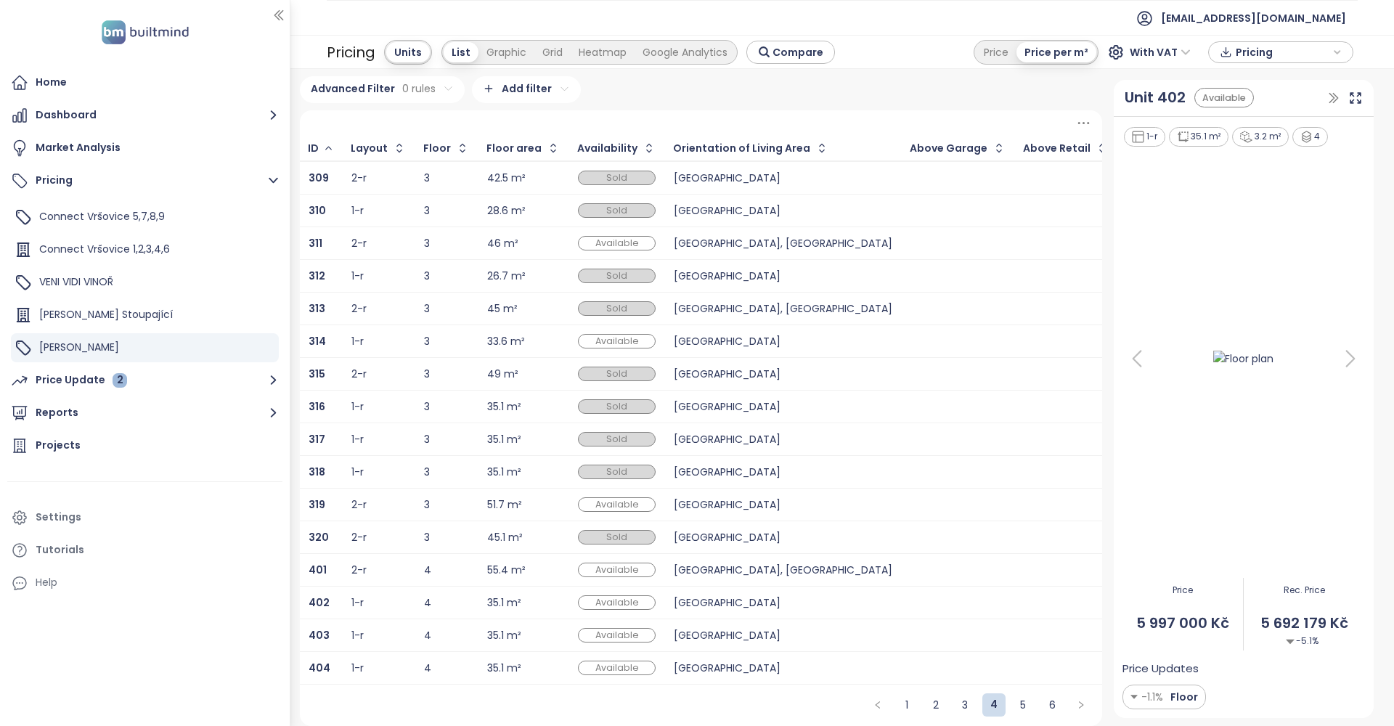
click at [1246, 362] on img at bounding box center [1244, 358] width 92 height 25
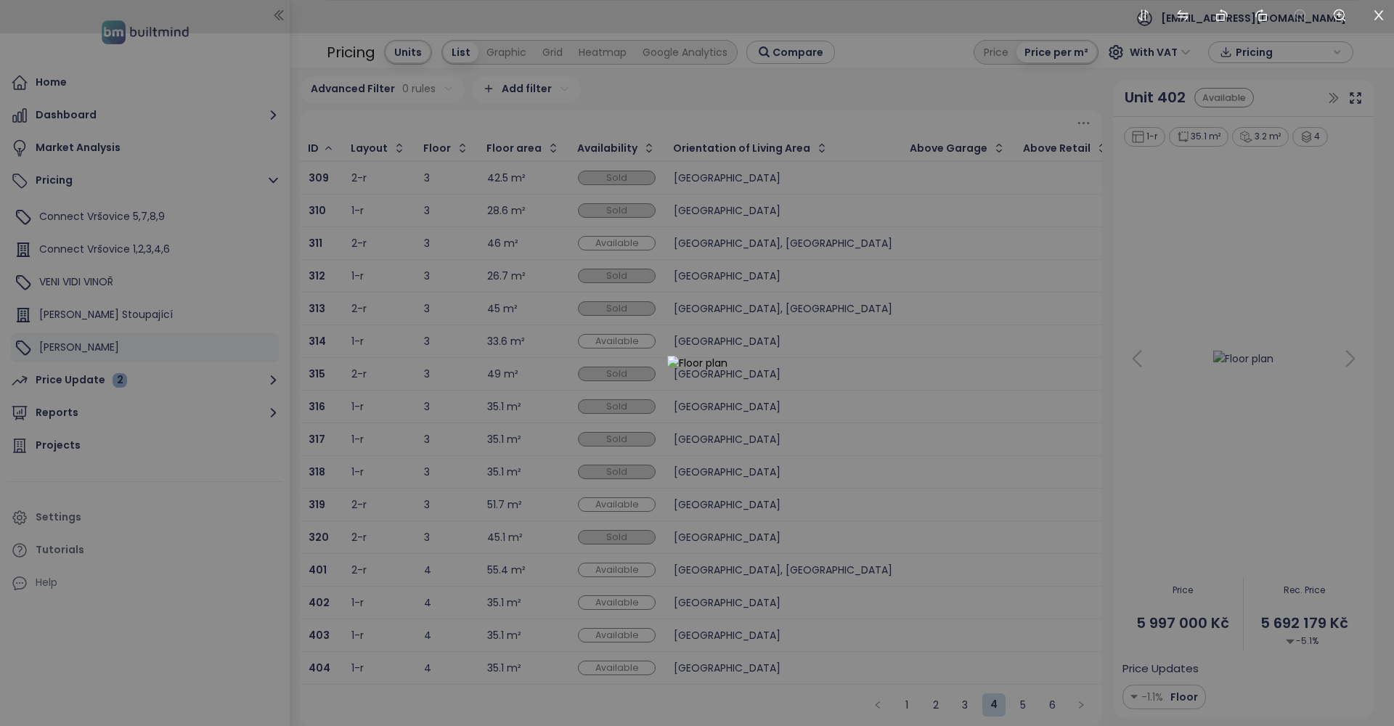
click at [1240, 358] on div at bounding box center [697, 363] width 1394 height 726
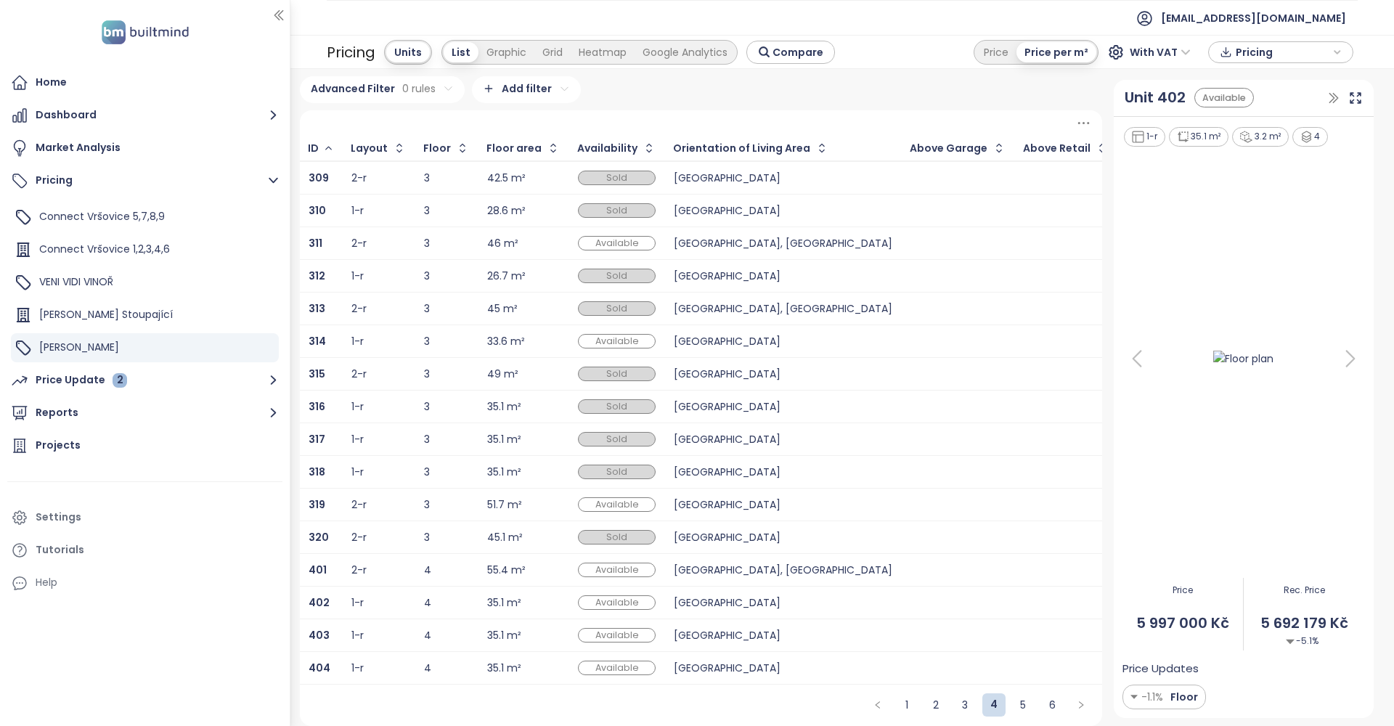
click at [750, 630] on div "[GEOGRAPHIC_DATA]" at bounding box center [783, 635] width 219 height 17
click at [966, 708] on link "3" at bounding box center [965, 708] width 22 height 22
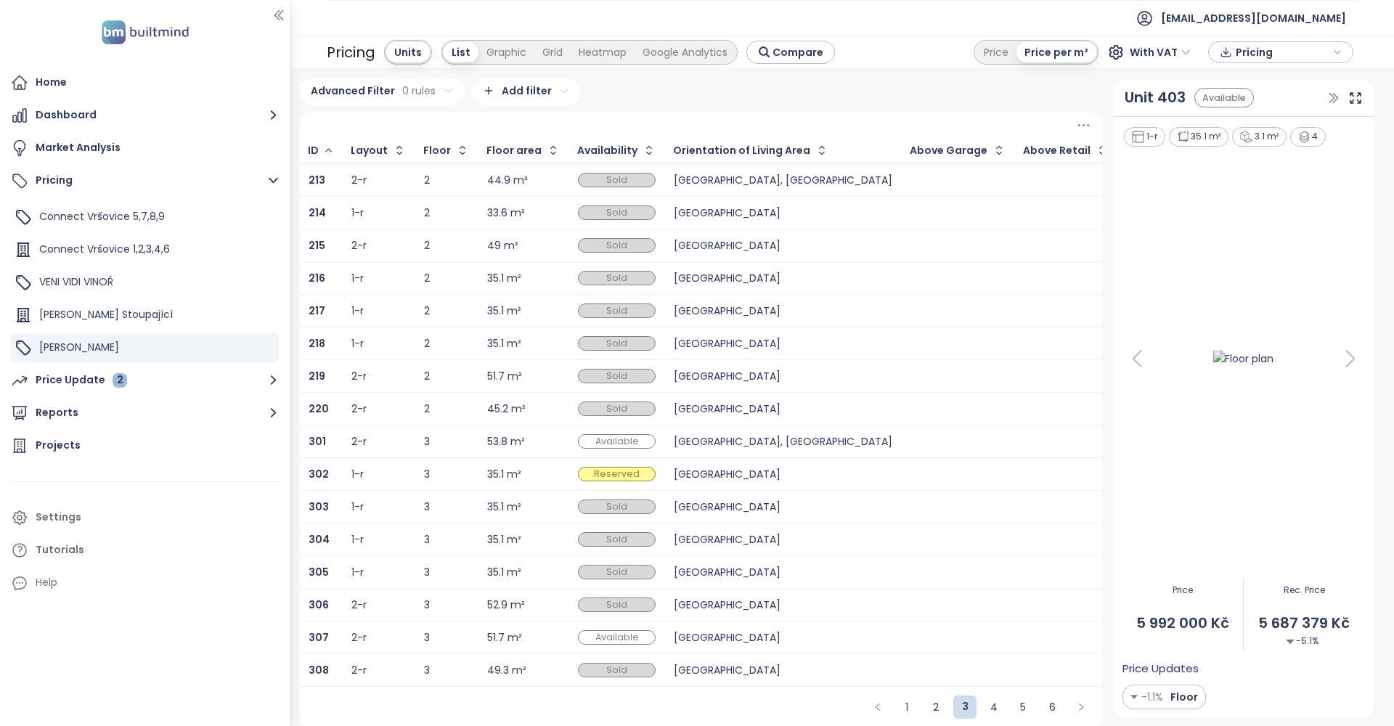
click at [330, 441] on div "301" at bounding box center [321, 441] width 25 height 17
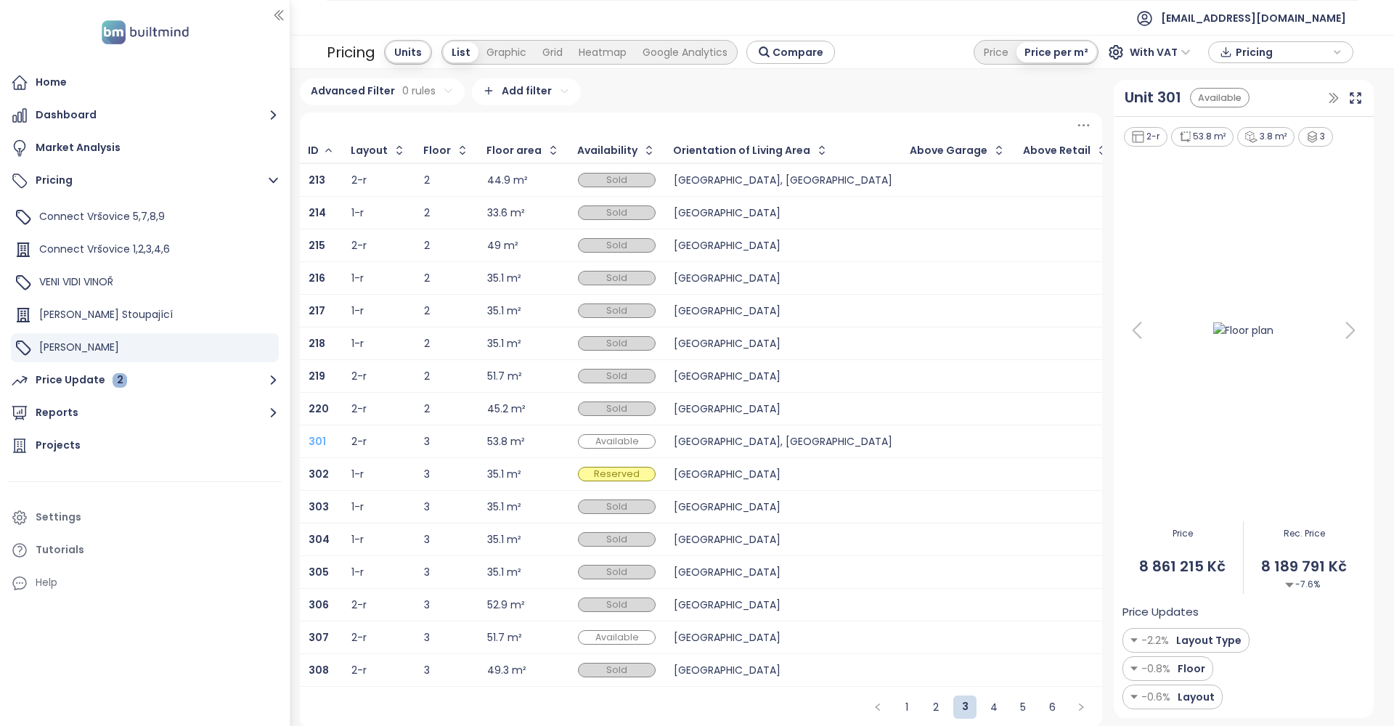
click at [323, 446] on b "301" at bounding box center [317, 441] width 17 height 15
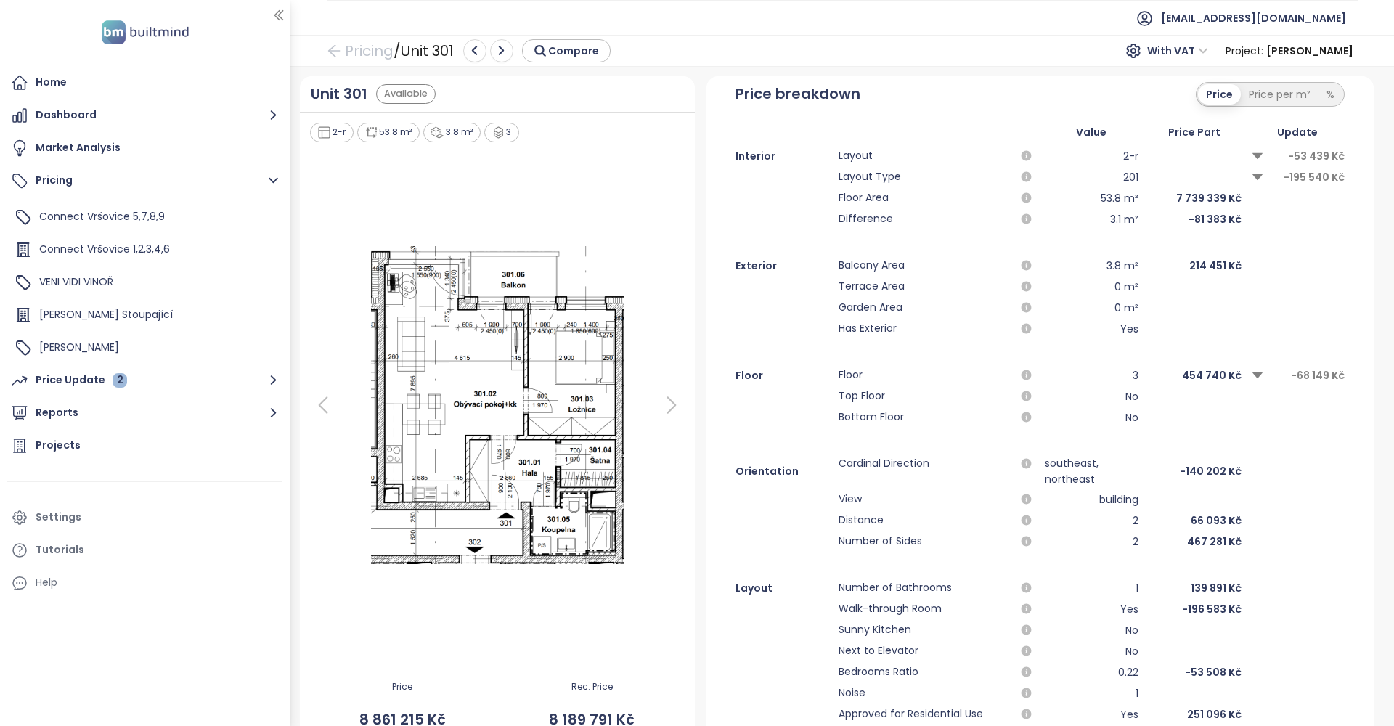
click at [672, 407] on icon at bounding box center [671, 405] width 29 height 29
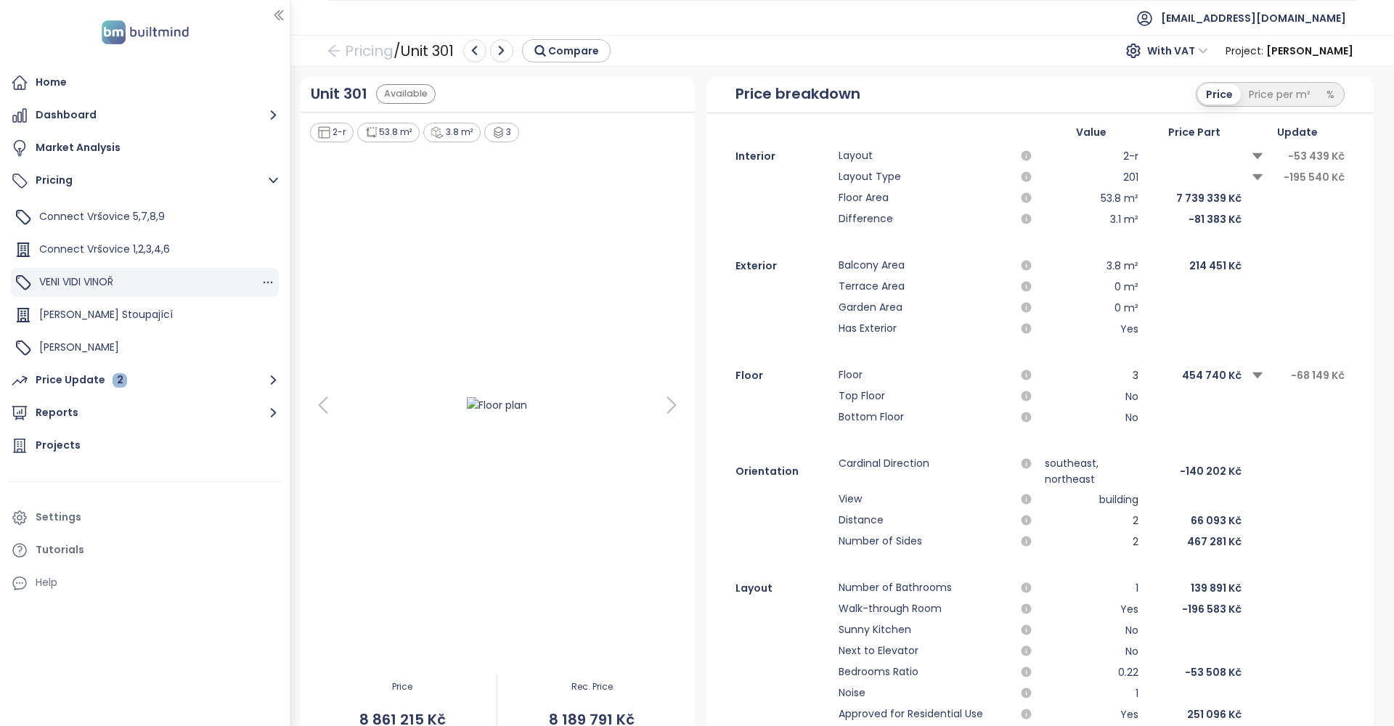
click at [84, 285] on span "VENI VIDI VINOŘ" at bounding box center [76, 282] width 74 height 15
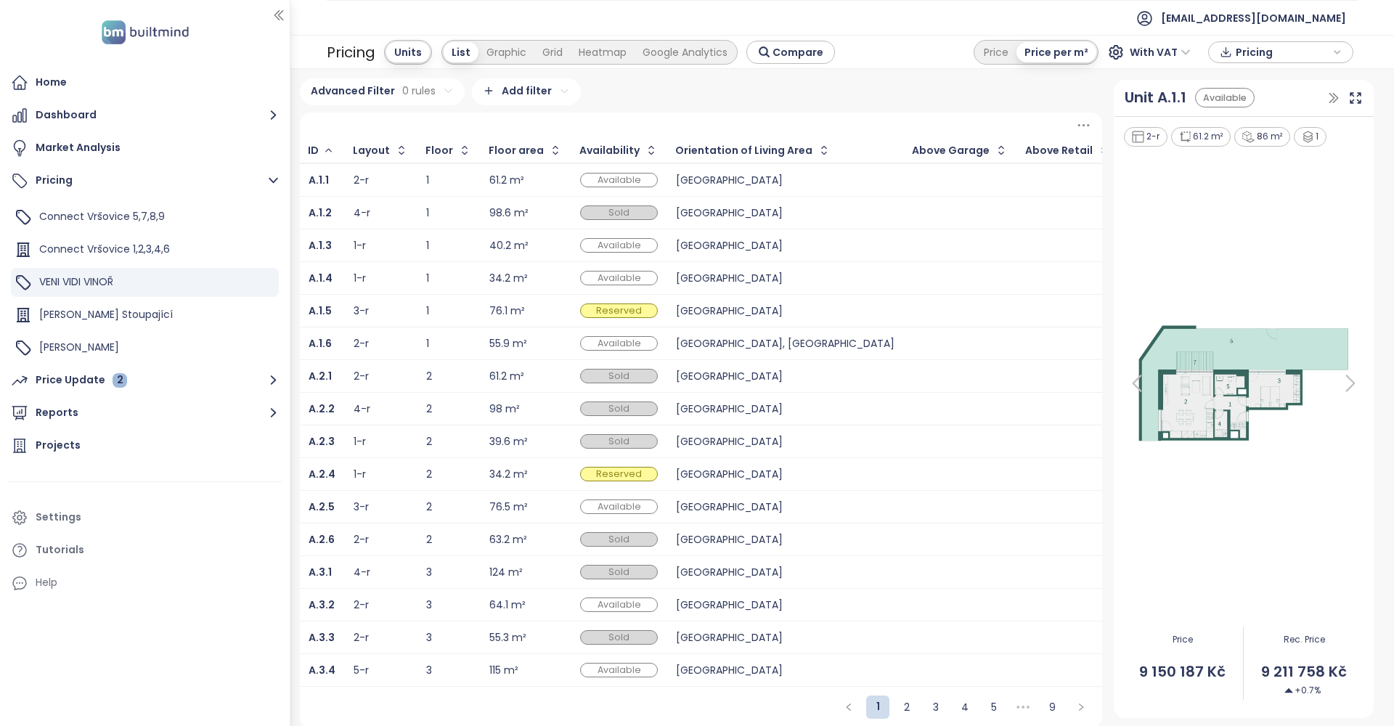
click at [377, 182] on div "2-r" at bounding box center [381, 179] width 54 height 17
click at [108, 253] on span "Connect Vršovice 1,2,3,4,6" at bounding box center [104, 249] width 131 height 15
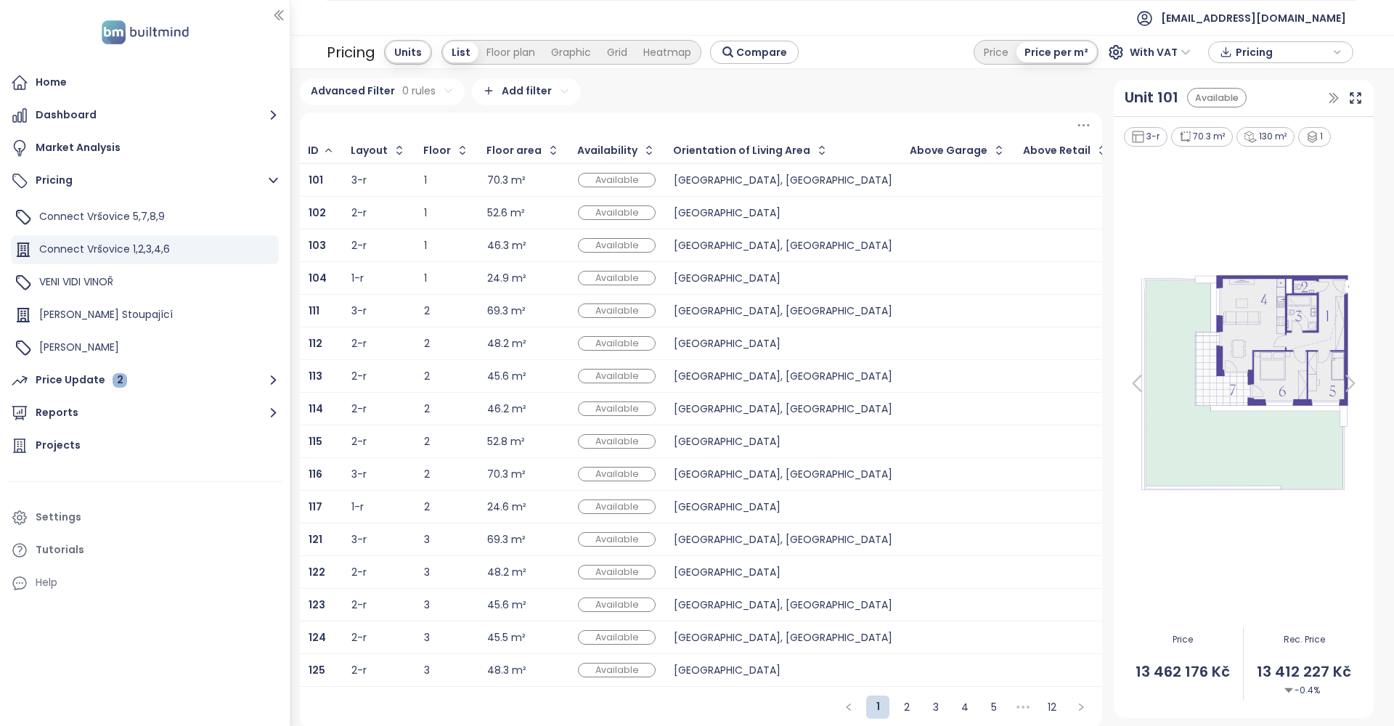
click at [911, 180] on div at bounding box center [958, 179] width 95 height 17
click at [167, 214] on div "Connect Vršovice 5,7,8,9" at bounding box center [145, 217] width 268 height 29
